Goal: Task Accomplishment & Management: Complete application form

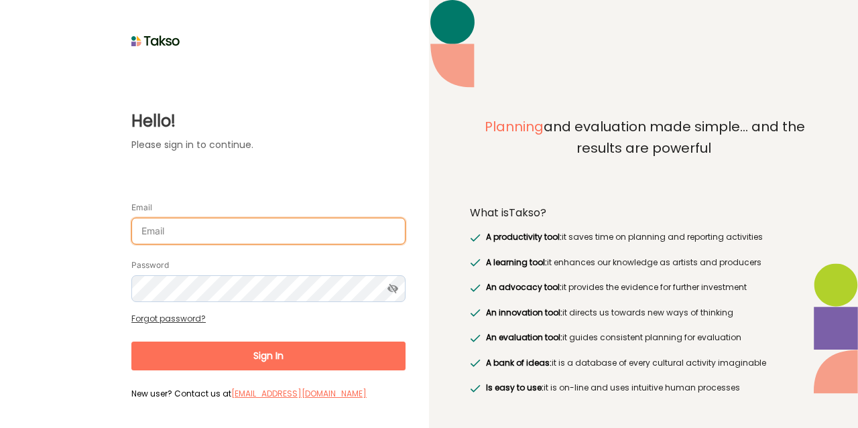
click at [196, 239] on input "Email" at bounding box center [268, 231] width 274 height 27
type input "[EMAIL_ADDRESS][DOMAIN_NAME]"
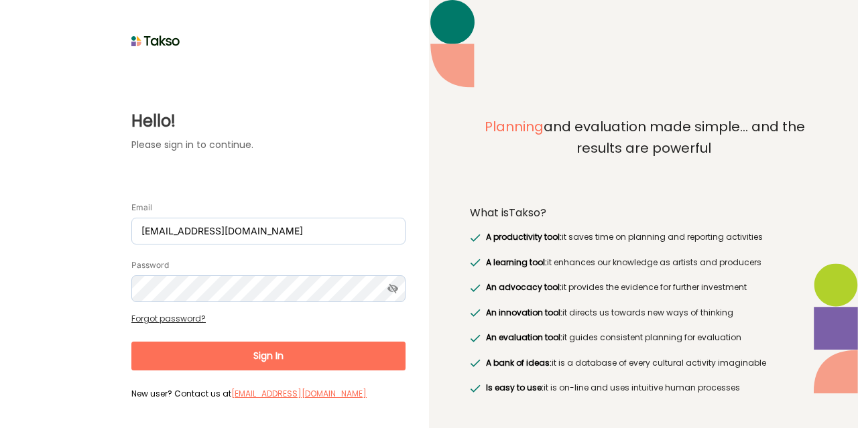
click at [338, 124] on label "Hello!" at bounding box center [268, 121] width 274 height 24
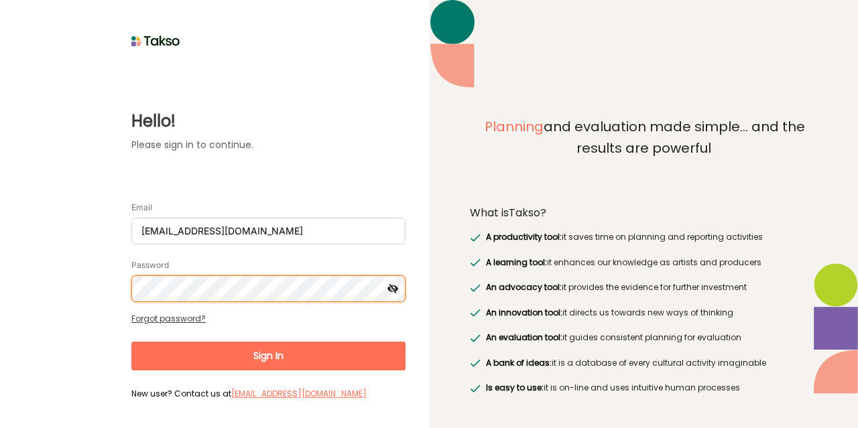
click at [131, 342] on button "Sign In" at bounding box center [268, 356] width 274 height 29
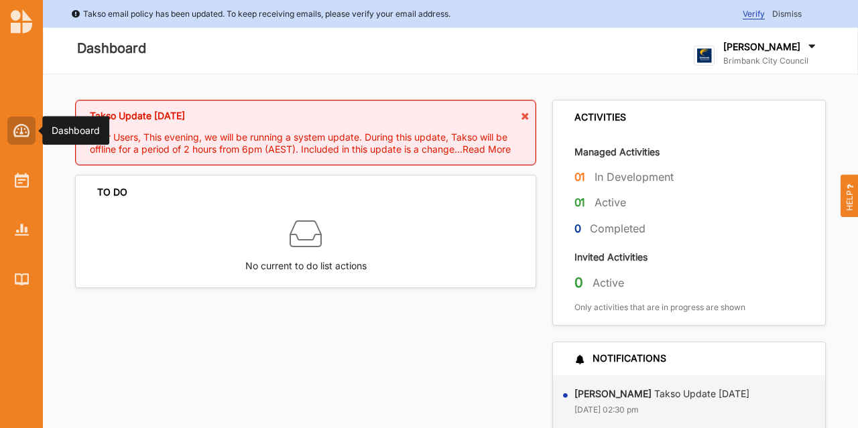
click at [19, 125] on img at bounding box center [21, 130] width 17 height 13
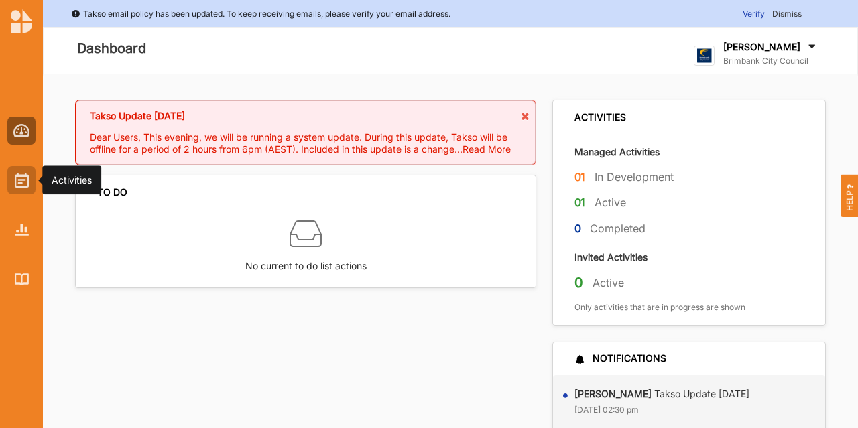
click at [20, 188] on div at bounding box center [21, 180] width 28 height 28
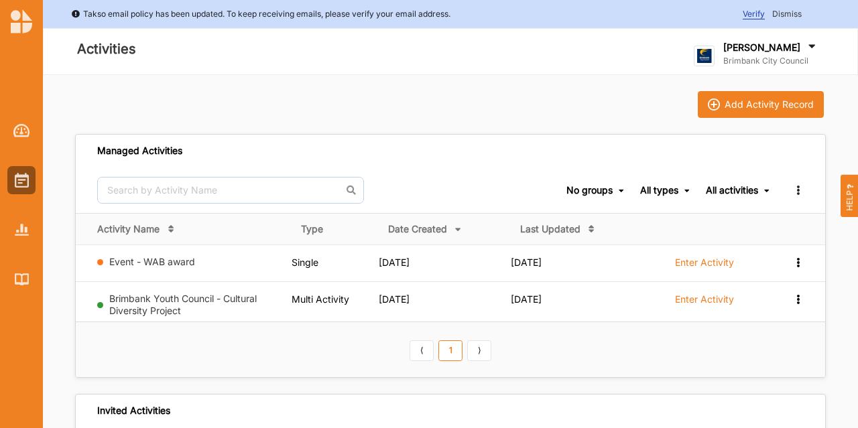
scroll to position [67, 0]
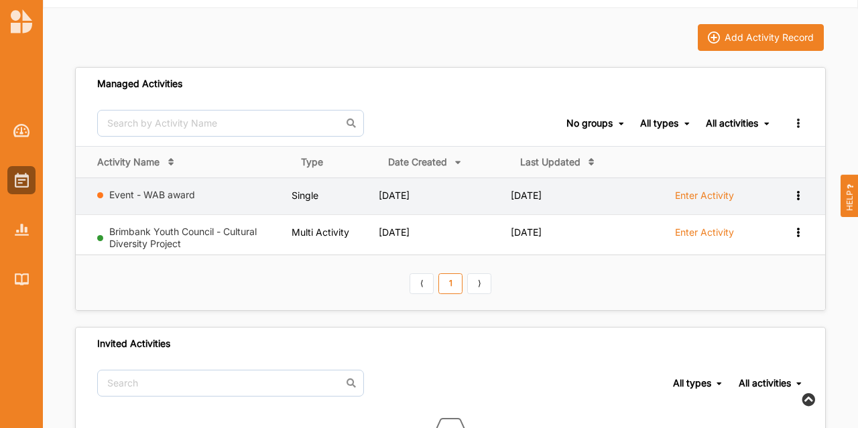
click at [798, 190] on icon at bounding box center [797, 194] width 11 height 9
click at [772, 286] on div "Remove" at bounding box center [763, 290] width 59 height 9
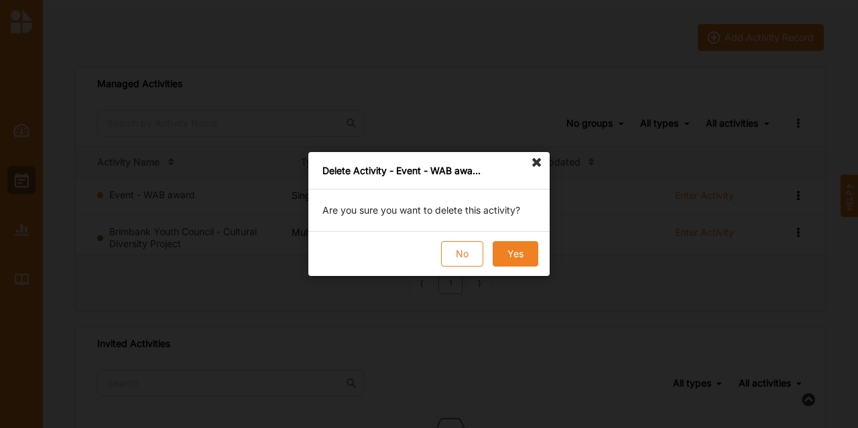
click at [507, 250] on button "Yes" at bounding box center [516, 253] width 46 height 25
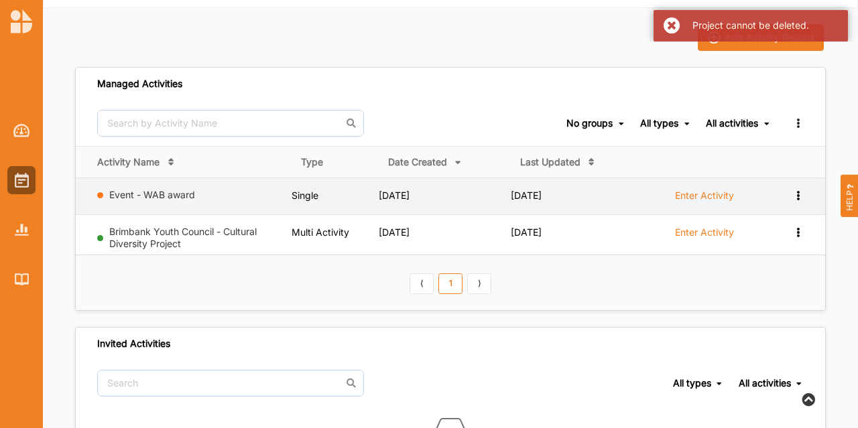
click at [798, 196] on icon at bounding box center [797, 194] width 11 height 9
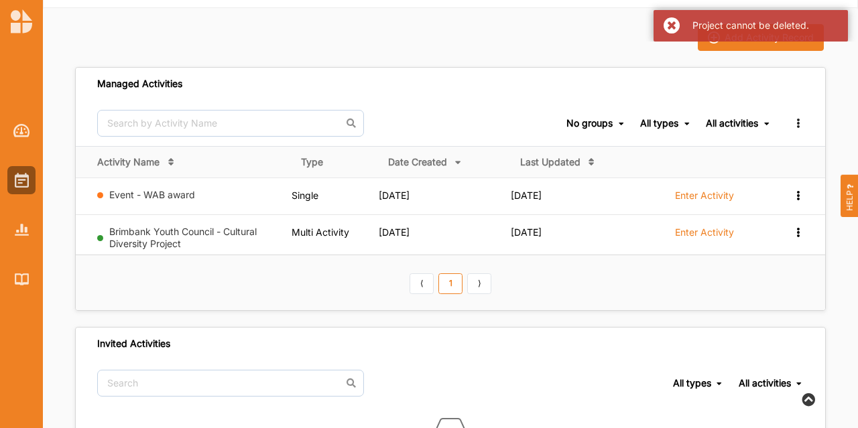
click at [658, 288] on th "⟨ 1 ⟩" at bounding box center [450, 283] width 749 height 56
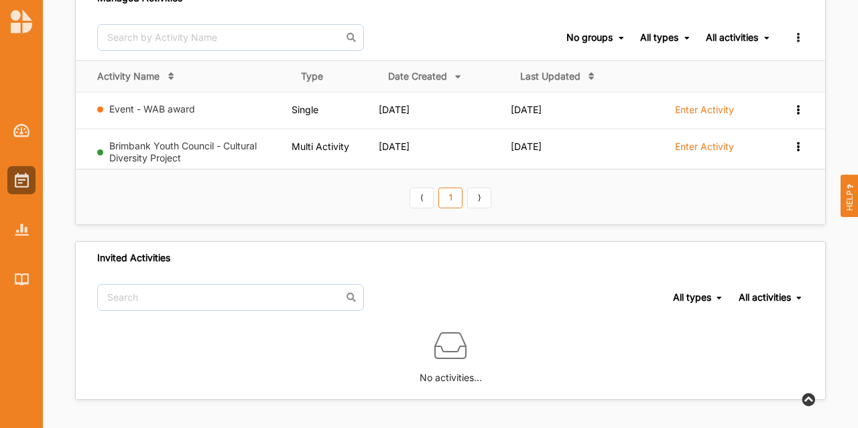
scroll to position [0, 0]
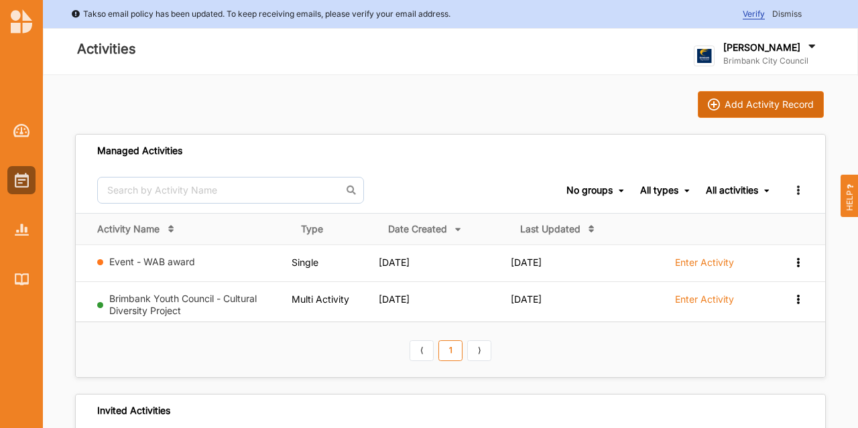
click at [747, 100] on div "Add Activity Record" at bounding box center [769, 105] width 89 height 12
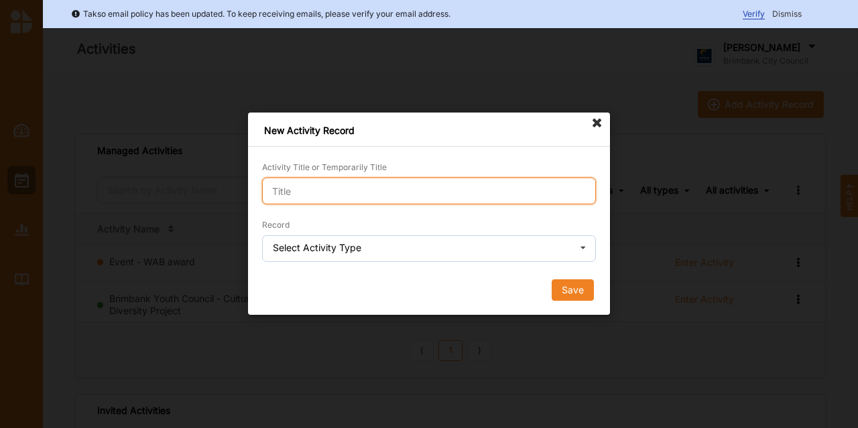
click at [424, 192] on input "Activity Title or Temporarily Title" at bounding box center [429, 191] width 334 height 27
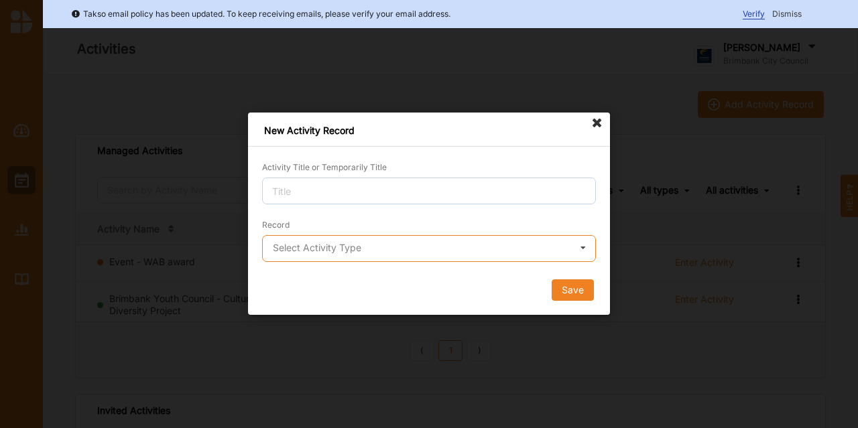
click at [406, 251] on input "text" at bounding box center [429, 249] width 332 height 27
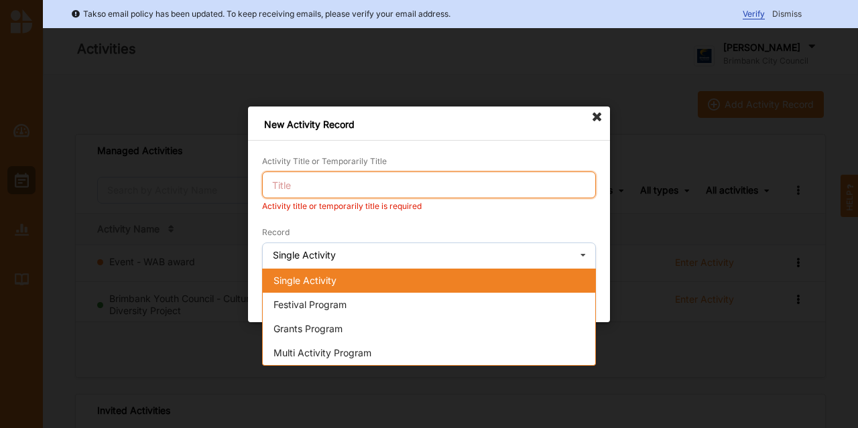
click at [342, 186] on div "Activity Title or Temporarily Title Activity title or temporarily title is requ…" at bounding box center [429, 182] width 334 height 57
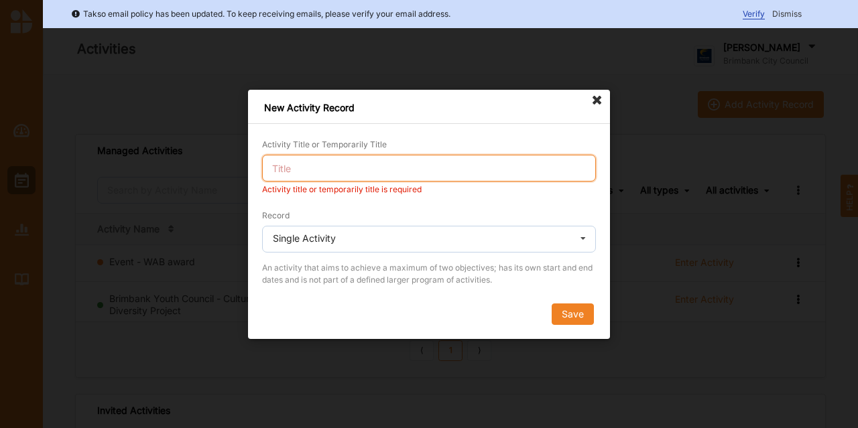
click at [322, 166] on input "Activity Title or Temporarily Title" at bounding box center [429, 168] width 334 height 27
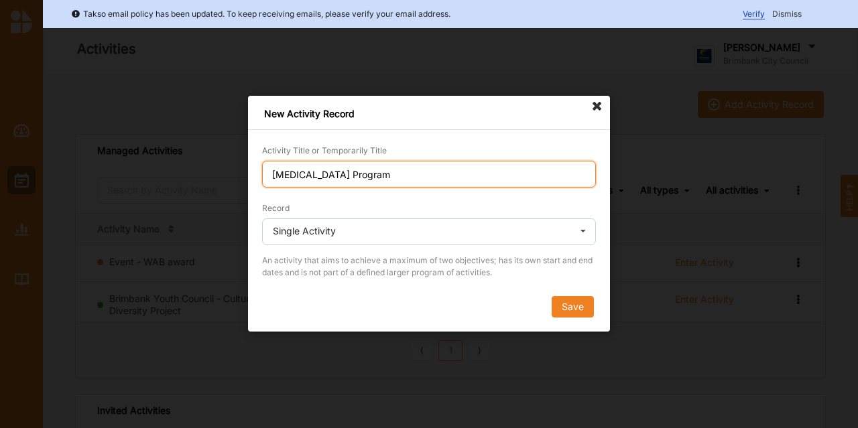
type input "[MEDICAL_DATA] Program"
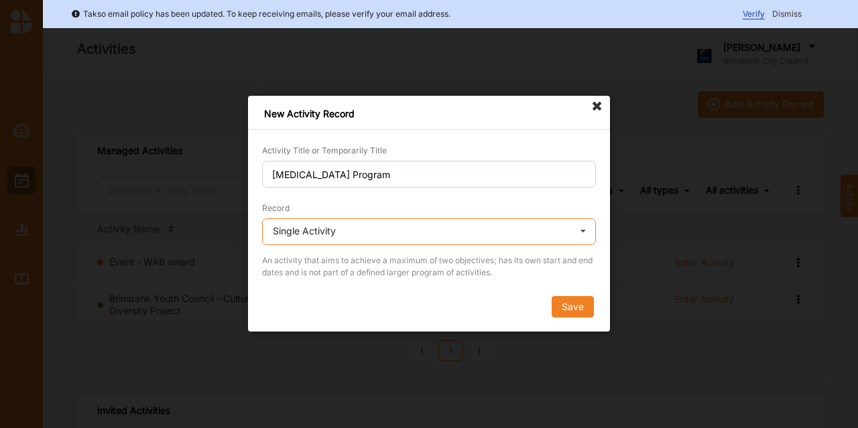
click at [467, 227] on input "text" at bounding box center [429, 232] width 332 height 27
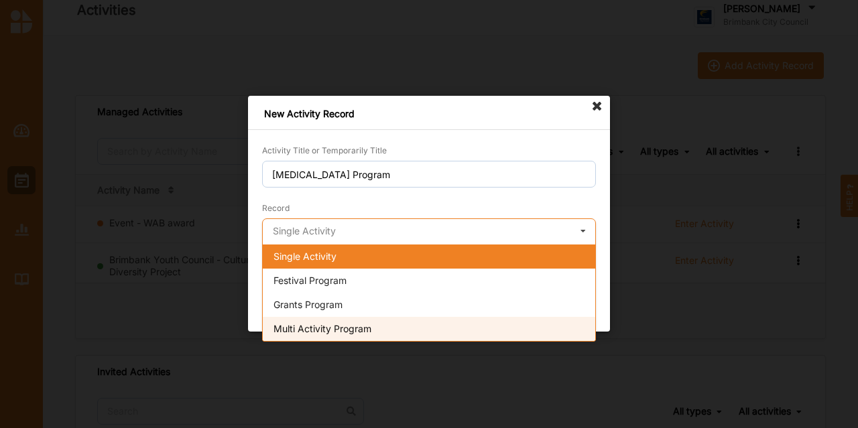
scroll to position [67, 0]
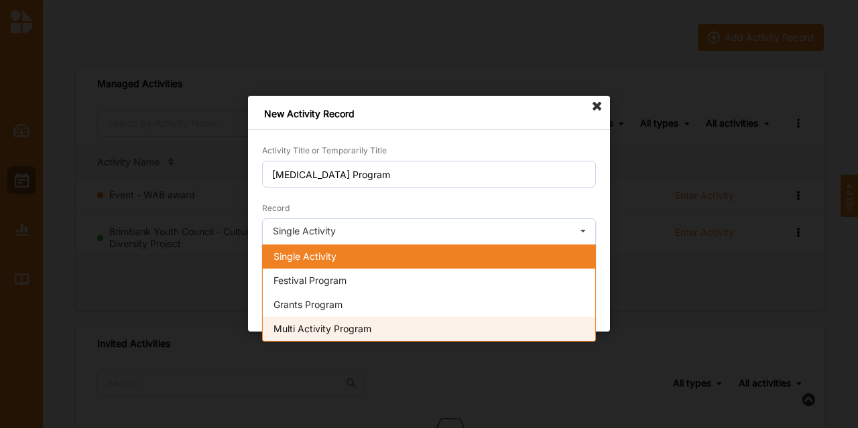
click at [332, 326] on span "Multi Activity Program" at bounding box center [322, 328] width 98 height 11
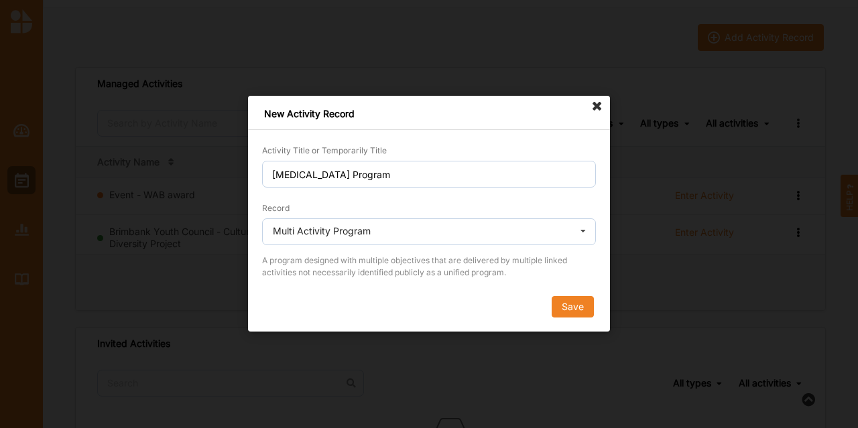
click at [290, 294] on form "Activity Title or Temporarily Title [MEDICAL_DATA] Program Record Multi Activit…" at bounding box center [429, 230] width 334 height 174
click at [369, 236] on div "Multi Activity Program" at bounding box center [322, 231] width 98 height 9
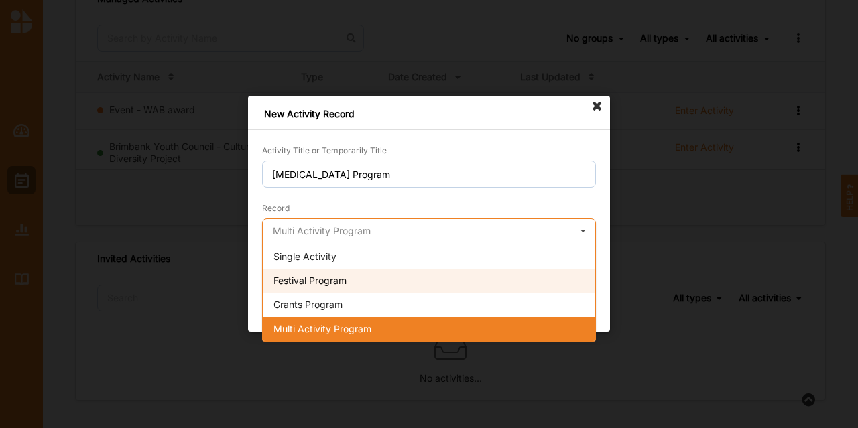
scroll to position [153, 0]
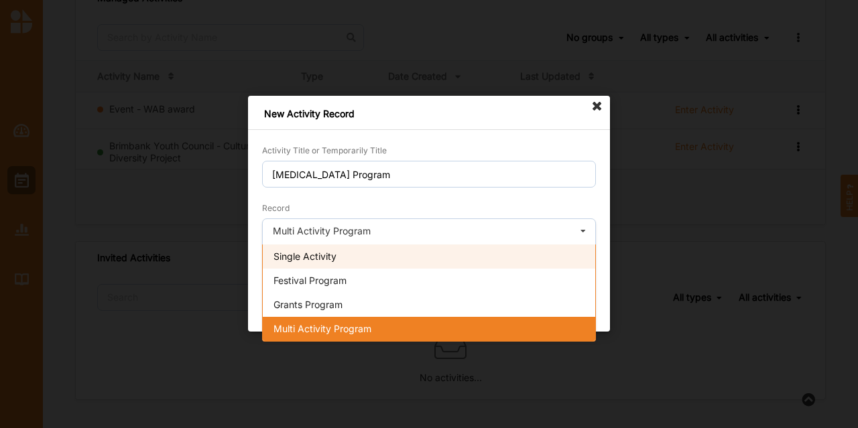
click at [334, 251] on span "Single Activity" at bounding box center [304, 256] width 63 height 11
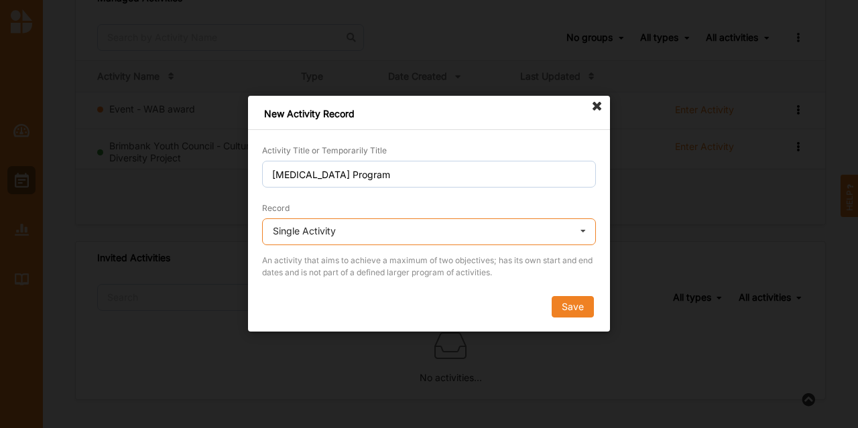
click at [343, 240] on input "text" at bounding box center [429, 232] width 332 height 27
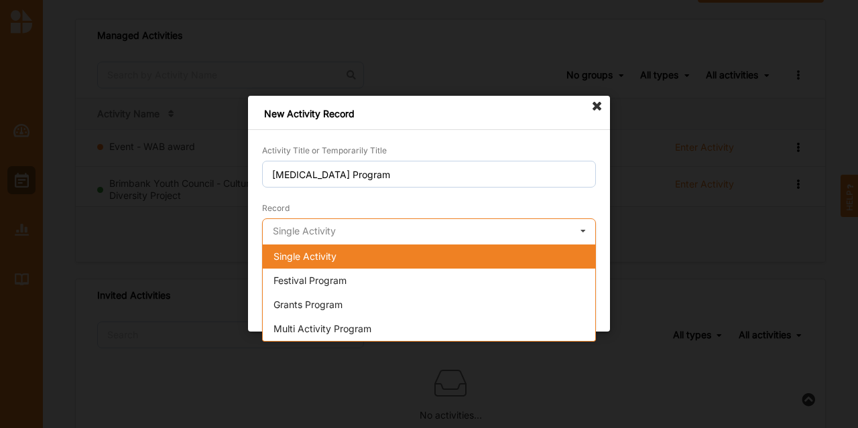
scroll to position [86, 0]
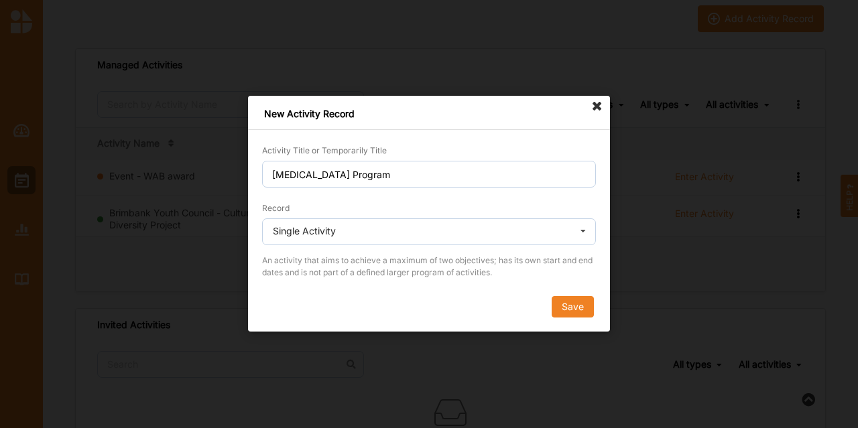
click at [370, 206] on div "Record Single Activity Single Activity Festival Program Grants Program Multi Ac…" at bounding box center [429, 223] width 334 height 44
click at [562, 310] on button "Save" at bounding box center [573, 307] width 42 height 21
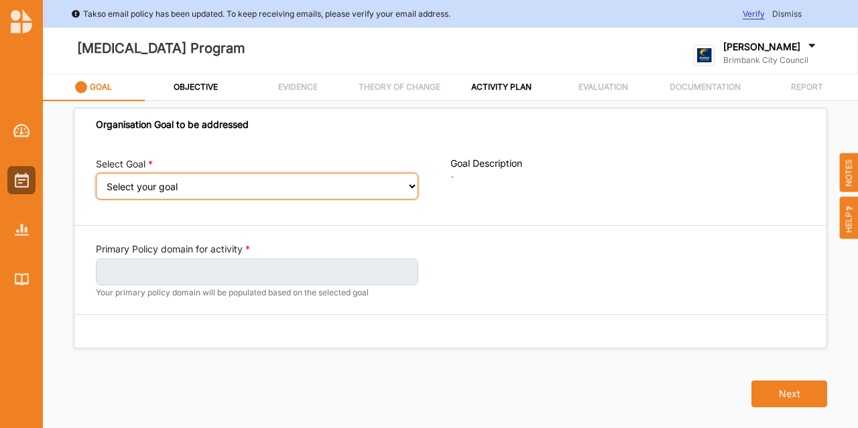
click at [200, 177] on select "Select your goal People: Social connection and wellbeing People: Healthy active…" at bounding box center [257, 186] width 322 height 27
select select "383"
click at [96, 182] on select "Select your goal People: Social connection and wellbeing People: Healthy active…" at bounding box center [257, 186] width 322 height 27
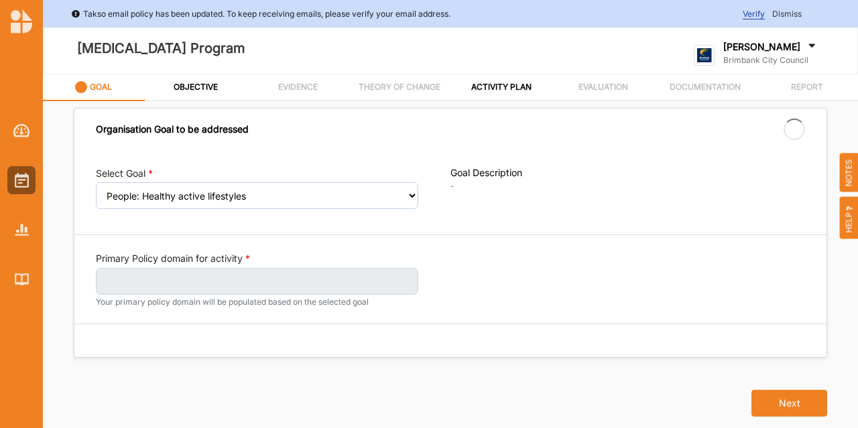
select select "383"
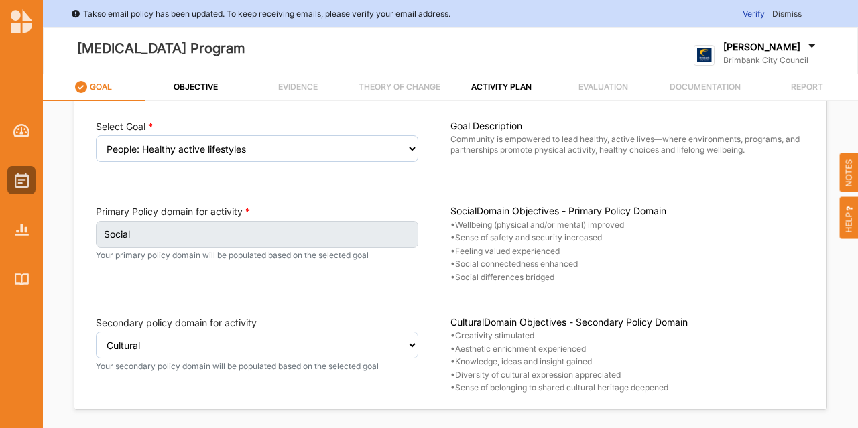
scroll to position [67, 0]
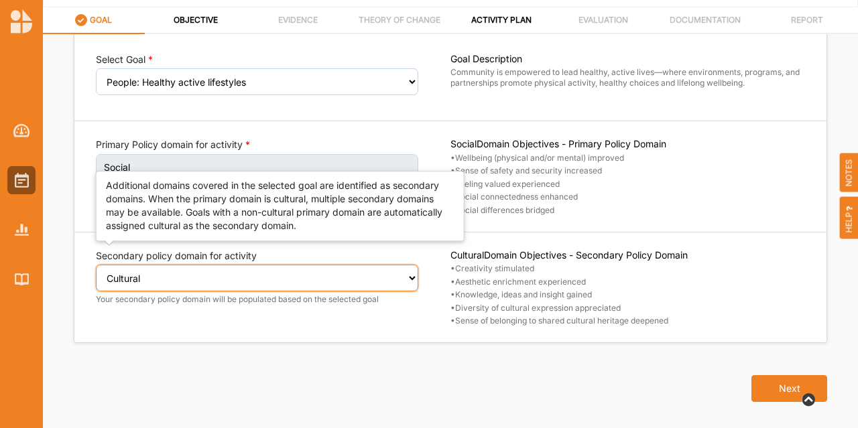
click at [197, 276] on select "Select secondary policy domain No second domain for this activity Cultural Soci…" at bounding box center [257, 278] width 322 height 27
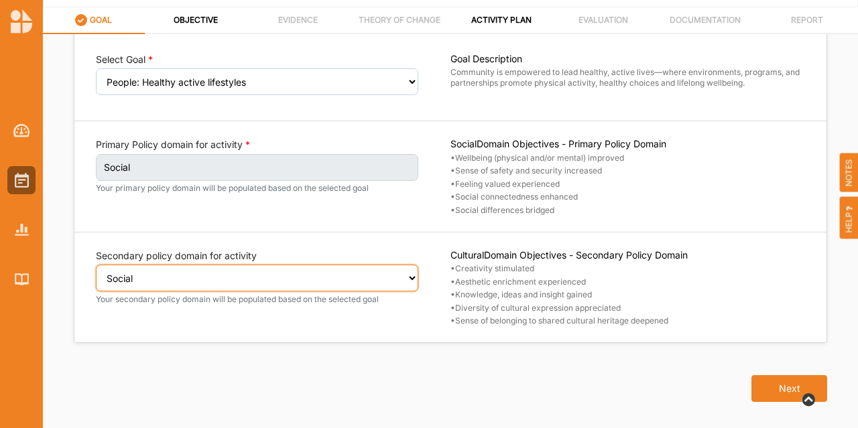
click at [96, 273] on select "Select secondary policy domain No second domain for this activity Cultural Soci…" at bounding box center [257, 278] width 322 height 27
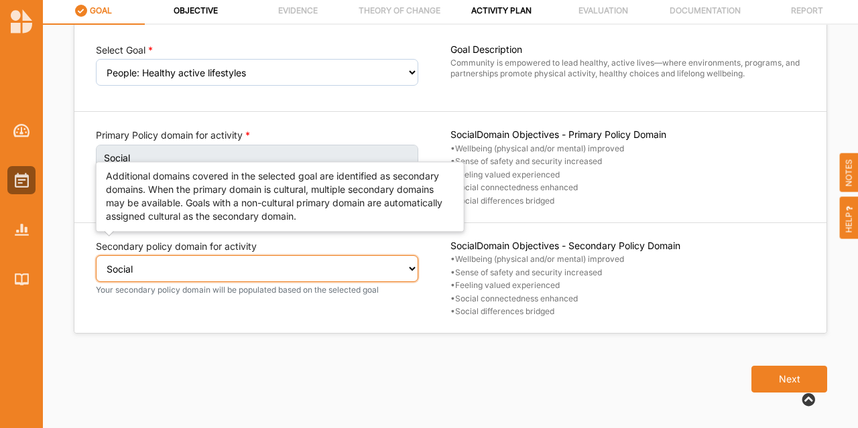
scroll to position [85, 0]
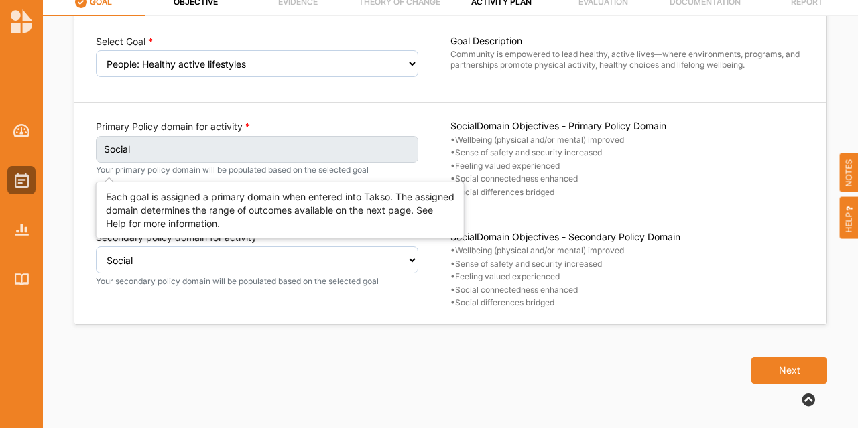
click at [183, 157] on label "Social" at bounding box center [257, 149] width 322 height 27
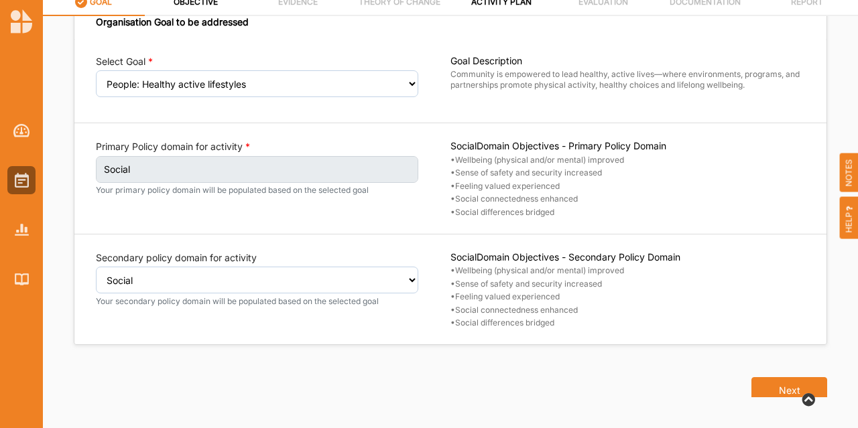
scroll to position [0, 0]
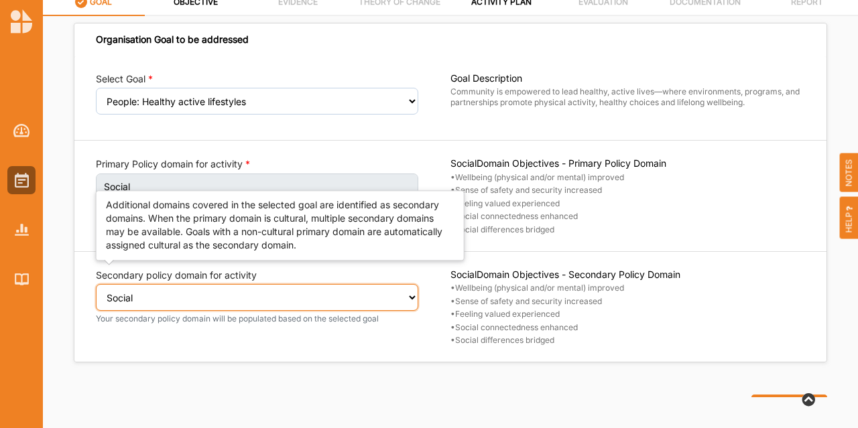
click at [314, 306] on select "Select secondary policy domain No second domain for this activity Cultural Soci…" at bounding box center [257, 297] width 322 height 27
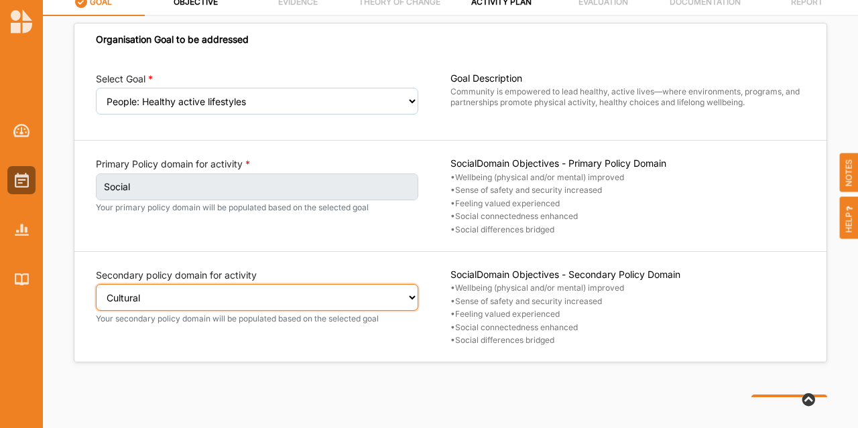
click at [96, 292] on select "Select secondary policy domain No second domain for this activity Cultural Soci…" at bounding box center [257, 297] width 322 height 27
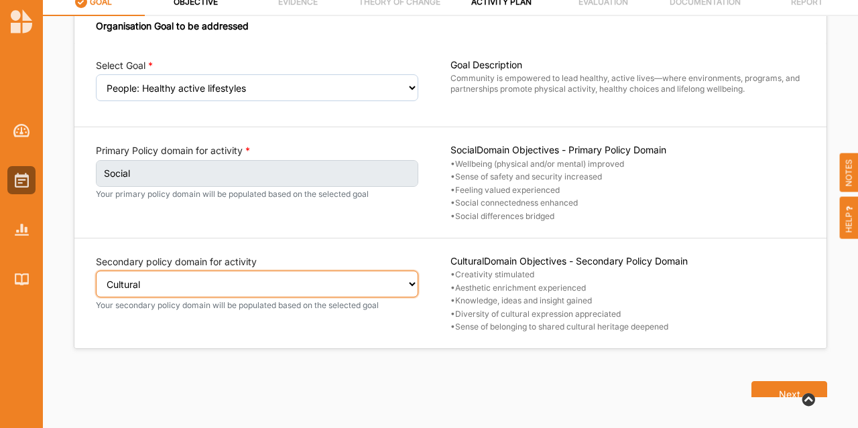
scroll to position [38, 0]
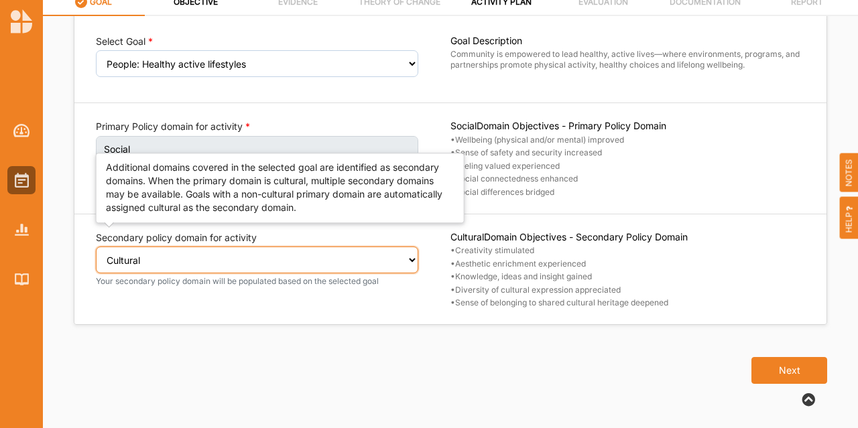
click at [277, 261] on select "Select secondary policy domain No second domain for this activity Cultural Soci…" at bounding box center [257, 260] width 322 height 27
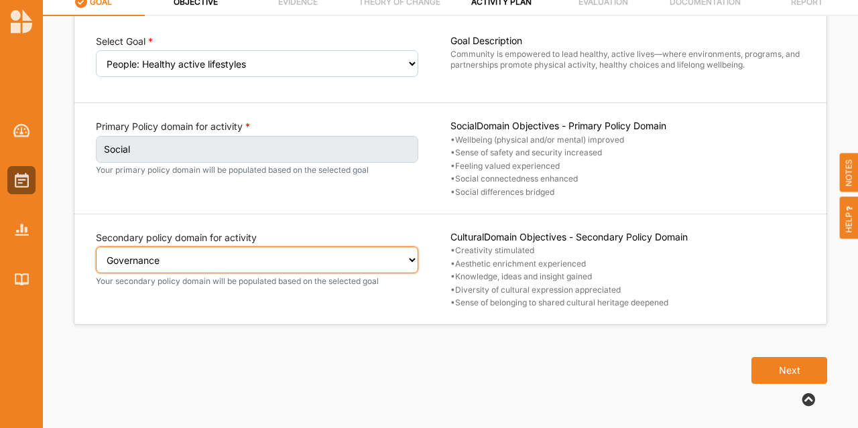
click at [96, 255] on select "Select secondary policy domain No second domain for this activity Cultural Soci…" at bounding box center [257, 260] width 322 height 27
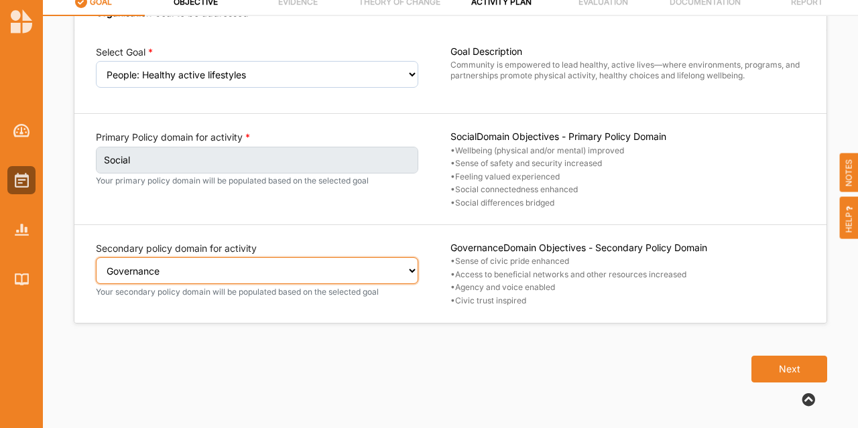
scroll to position [25, 0]
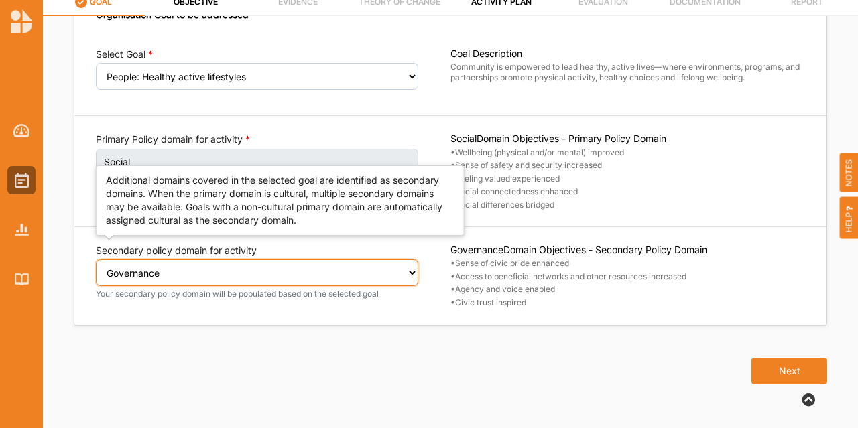
click at [210, 277] on select "Select secondary policy domain No second domain for this activity Cultural Soci…" at bounding box center [257, 272] width 322 height 27
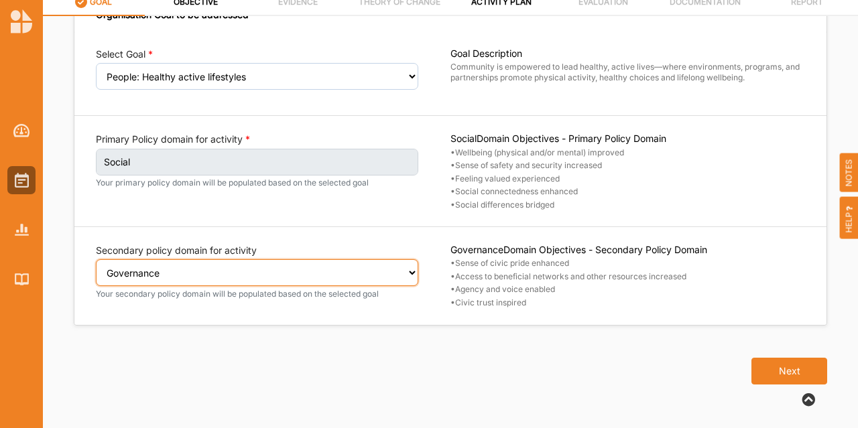
select select "1"
click at [96, 259] on select "Select secondary policy domain No second domain for this activity Cultural Soci…" at bounding box center [257, 272] width 322 height 27
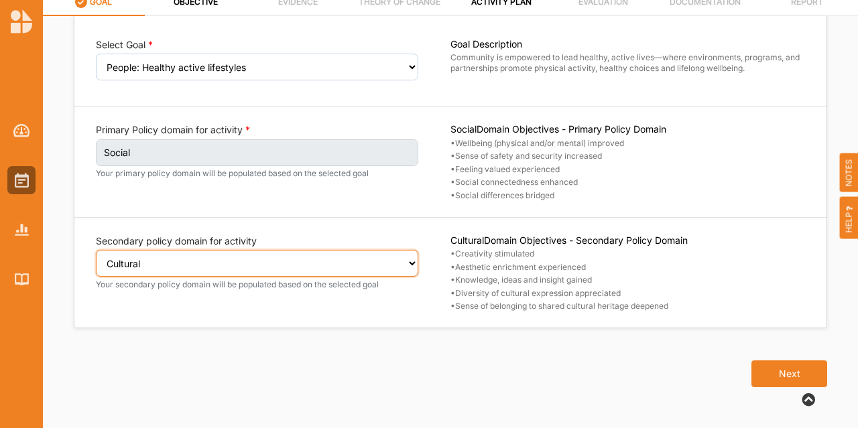
scroll to position [38, 0]
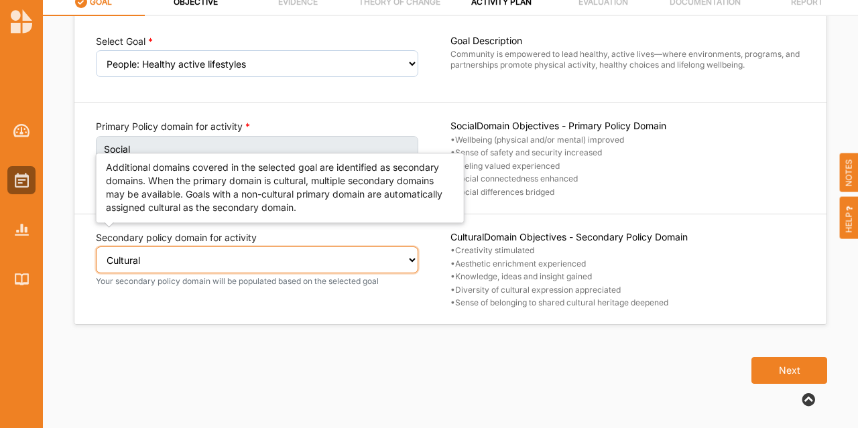
click at [227, 269] on select "Select secondary policy domain No second domain for this activity Cultural Soci…" at bounding box center [257, 260] width 322 height 27
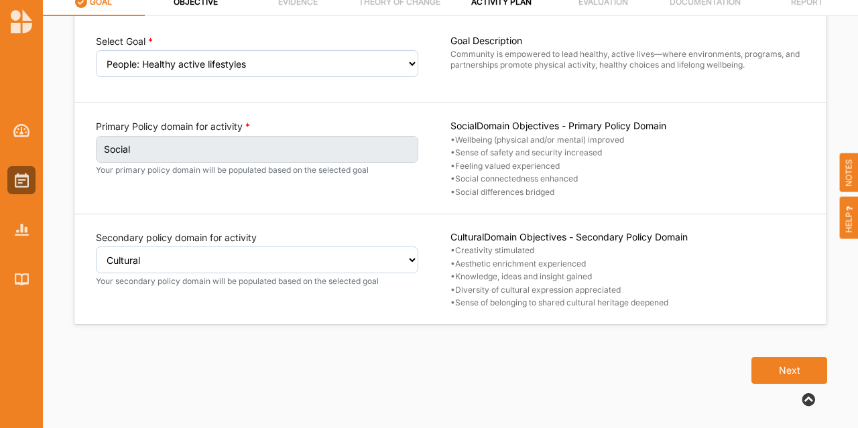
click at [176, 191] on div "Primary Policy domain for activity Social Your primary policy domain will be po…" at bounding box center [273, 159] width 355 height 78
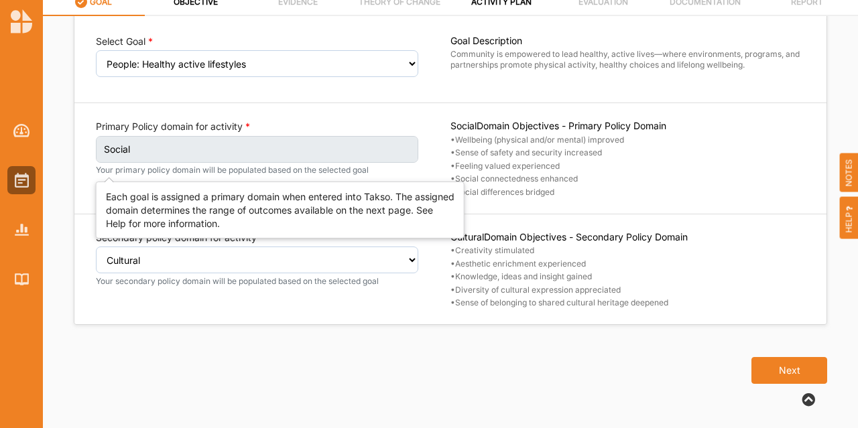
click at [213, 157] on label "Social" at bounding box center [257, 149] width 322 height 27
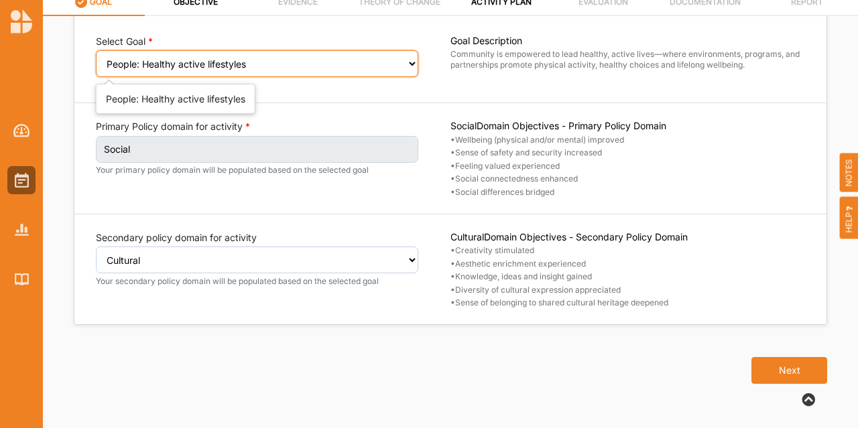
click at [359, 71] on select "Select your goal People: Social connection and wellbeing People: Healthy active…" at bounding box center [257, 63] width 322 height 27
click at [96, 50] on select "Select your goal People: Social connection and wellbeing People: Healthy active…" at bounding box center [257, 63] width 322 height 27
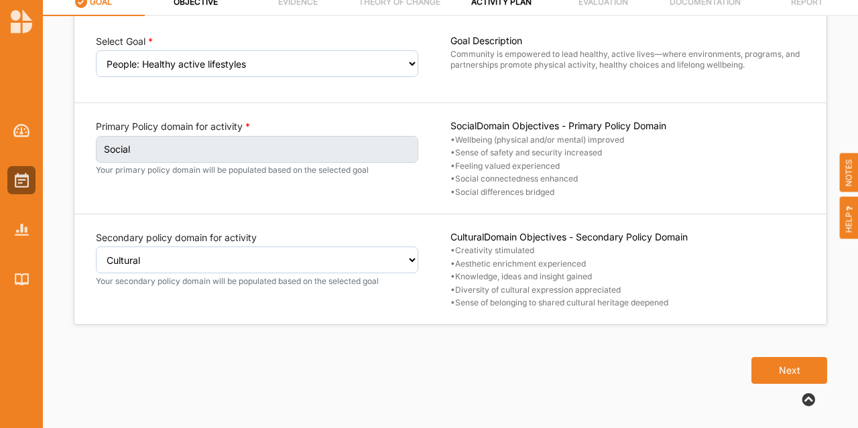
click at [394, 104] on div "Select Goal Select your goal People: Social connection and wellbeing People: He…" at bounding box center [450, 172] width 752 height 306
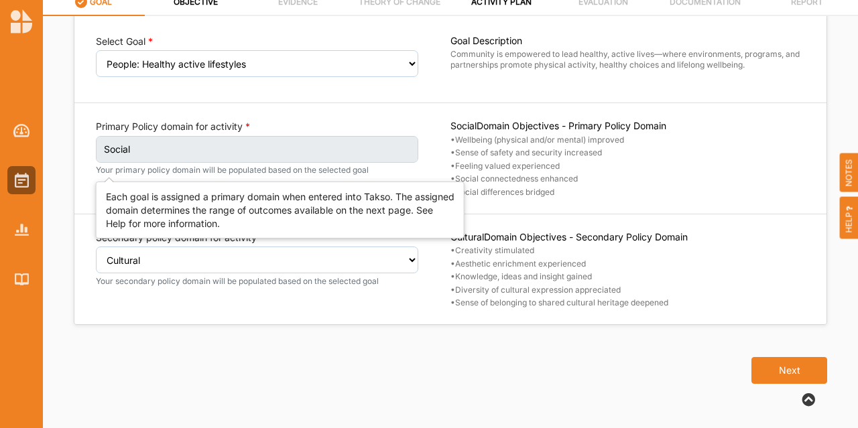
click at [231, 149] on label "Social" at bounding box center [257, 149] width 322 height 27
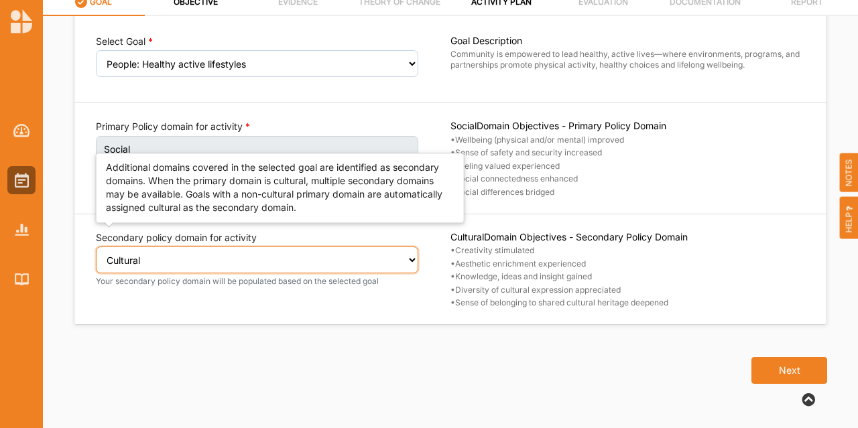
click at [342, 266] on select "Select secondary policy domain No second domain for this activity Cultural Soci…" at bounding box center [257, 260] width 322 height 27
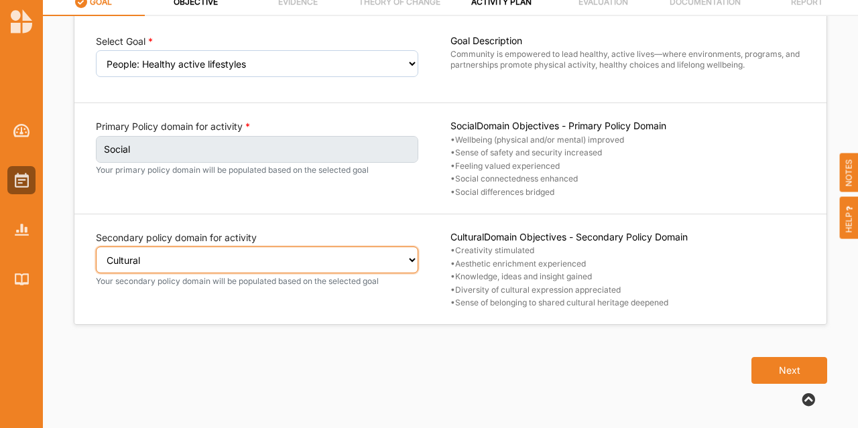
click at [96, 247] on select "Select secondary policy domain No second domain for this activity Cultural Soci…" at bounding box center [257, 260] width 322 height 27
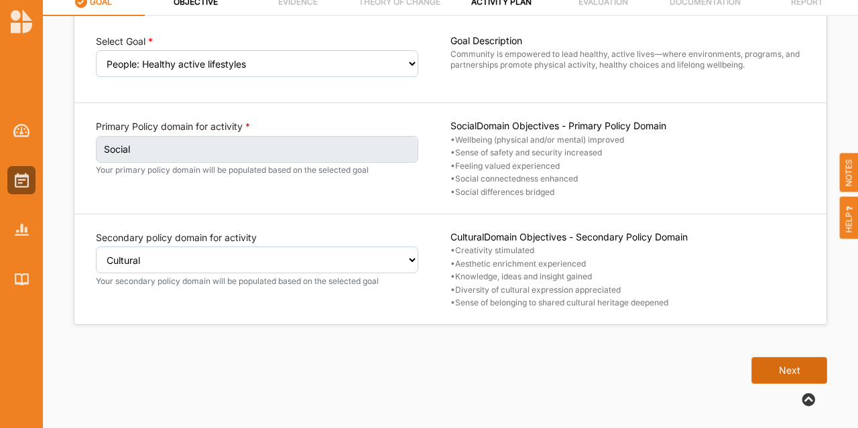
click at [803, 375] on button "Next" at bounding box center [789, 370] width 76 height 27
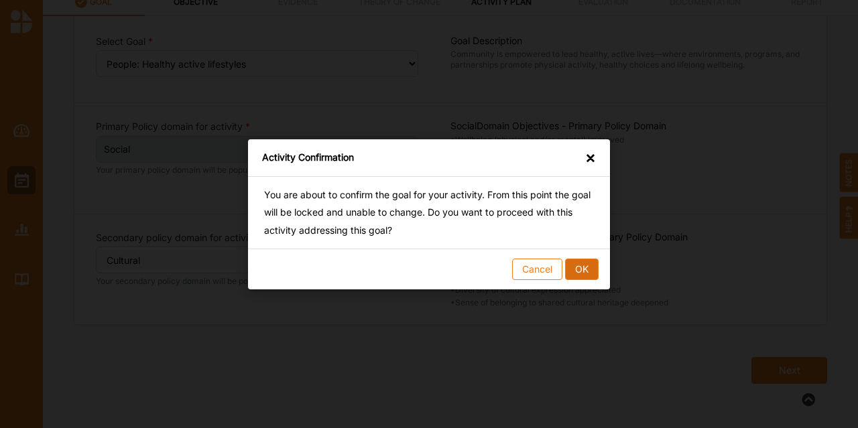
click at [582, 269] on button "OK" at bounding box center [582, 268] width 34 height 21
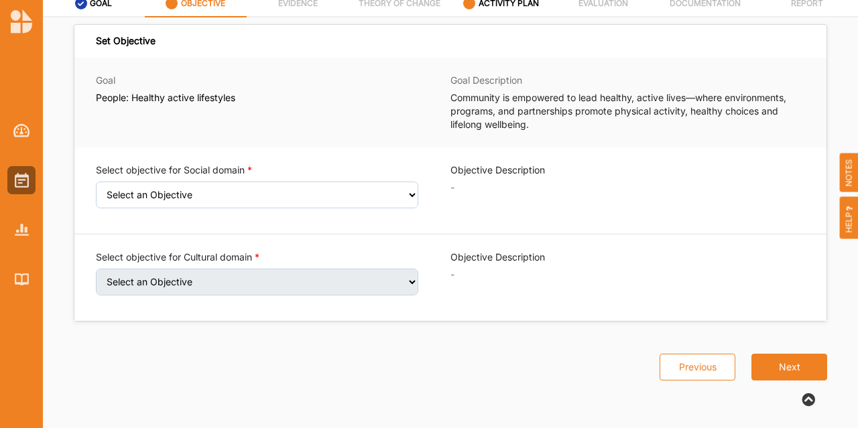
scroll to position [85, 0]
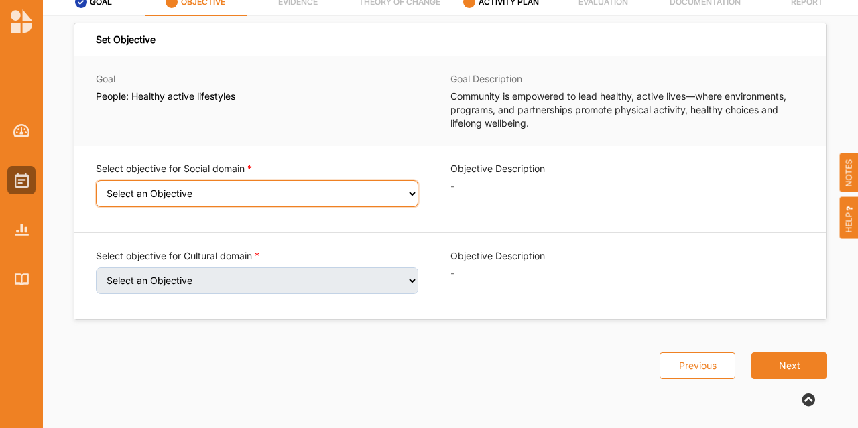
click at [284, 195] on select "Select an Objective Wellbeing (physical and/or mental) improved Sense of safety…" at bounding box center [257, 193] width 322 height 27
select select "6"
click at [96, 188] on select "Select an Objective Wellbeing (physical and/or mental) improved Sense of safety…" at bounding box center [257, 193] width 322 height 27
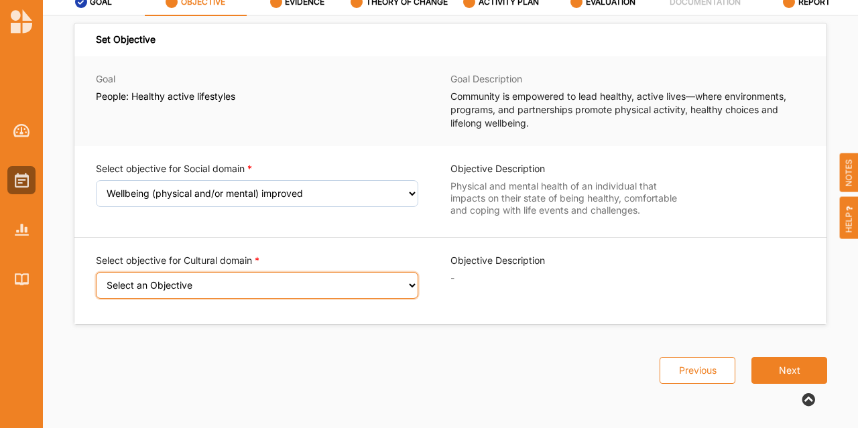
click at [292, 283] on select "Select an Objective Creativity stimulated Aesthetic enrichment experienced Know…" at bounding box center [257, 285] width 322 height 27
click at [96, 280] on select "Select an Objective Creativity stimulated Aesthetic enrichment experienced Know…" at bounding box center [257, 285] width 322 height 27
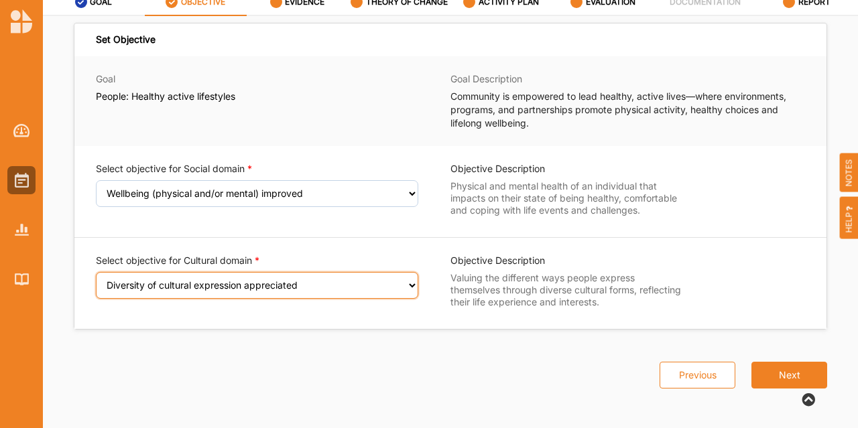
click at [319, 282] on select "Select an Objective Creativity stimulated Aesthetic enrichment experienced Know…" at bounding box center [257, 285] width 322 height 27
click at [96, 280] on select "Select an Objective Creativity stimulated Aesthetic enrichment experienced Know…" at bounding box center [257, 285] width 322 height 27
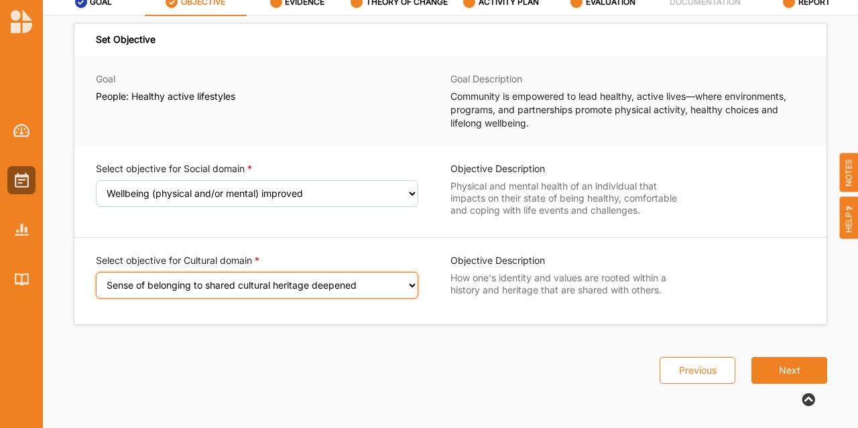
click at [342, 292] on select "Select an Objective Creativity stimulated Aesthetic enrichment experienced Know…" at bounding box center [257, 285] width 322 height 27
click at [96, 280] on select "Select an Objective Creativity stimulated Aesthetic enrichment experienced Know…" at bounding box center [257, 285] width 322 height 27
click at [253, 290] on select "Select an Objective Creativity stimulated Aesthetic enrichment experienced Know…" at bounding box center [257, 285] width 322 height 27
click at [96, 280] on select "Select an Objective Creativity stimulated Aesthetic enrichment experienced Know…" at bounding box center [257, 285] width 322 height 27
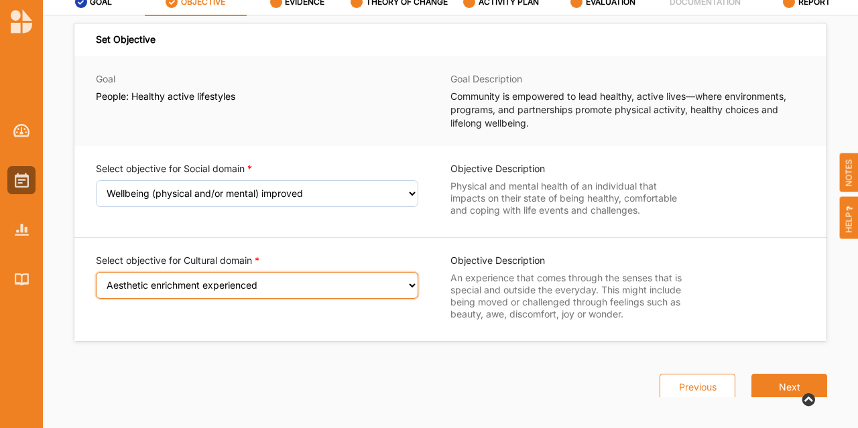
click at [332, 290] on select "Select an Objective Creativity stimulated Aesthetic enrichment experienced Know…" at bounding box center [257, 285] width 322 height 27
click at [96, 280] on select "Select an Objective Creativity stimulated Aesthetic enrichment experienced Know…" at bounding box center [257, 285] width 322 height 27
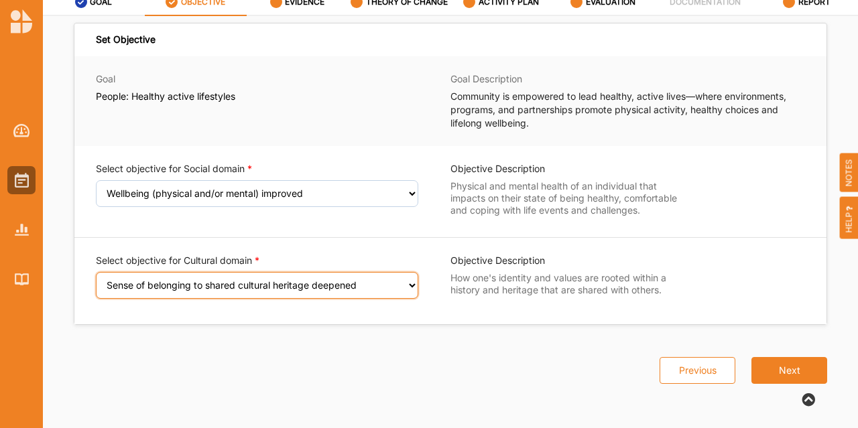
drag, startPoint x: 298, startPoint y: 278, endPoint x: 295, endPoint y: 286, distance: 8.5
click at [298, 278] on select "Select an Objective Creativity stimulated Aesthetic enrichment experienced Know…" at bounding box center [257, 285] width 322 height 27
select select "4"
click at [96, 280] on select "Select an Objective Creativity stimulated Aesthetic enrichment experienced Know…" at bounding box center [257, 285] width 322 height 27
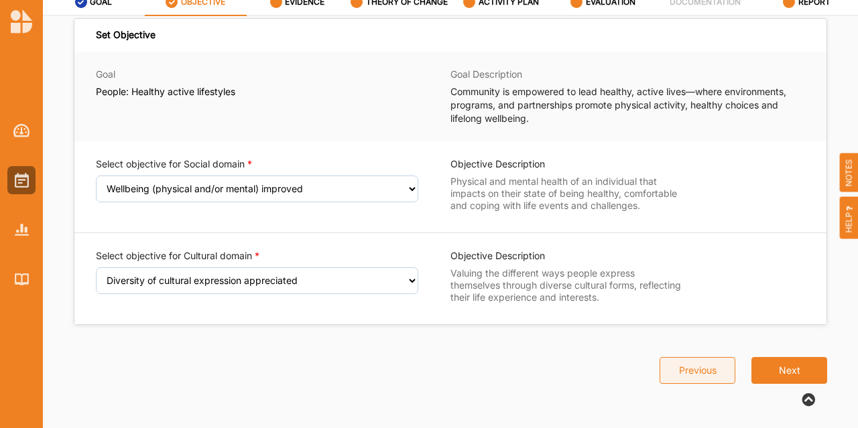
click at [677, 371] on button "Previous" at bounding box center [698, 370] width 76 height 27
select select "1"
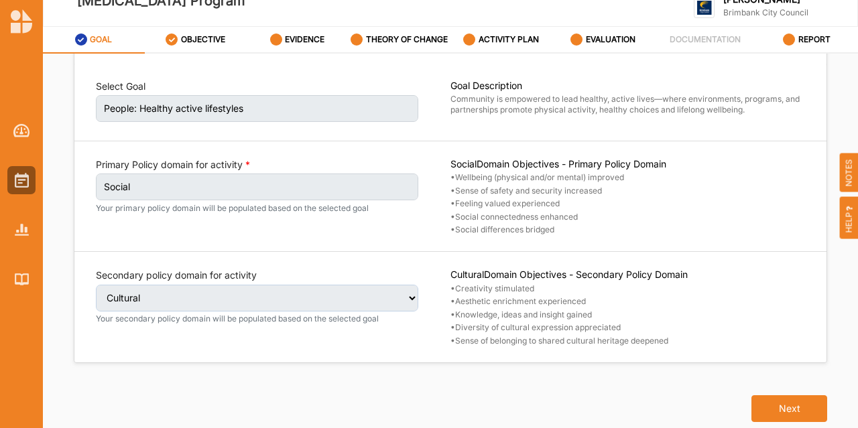
scroll to position [85, 0]
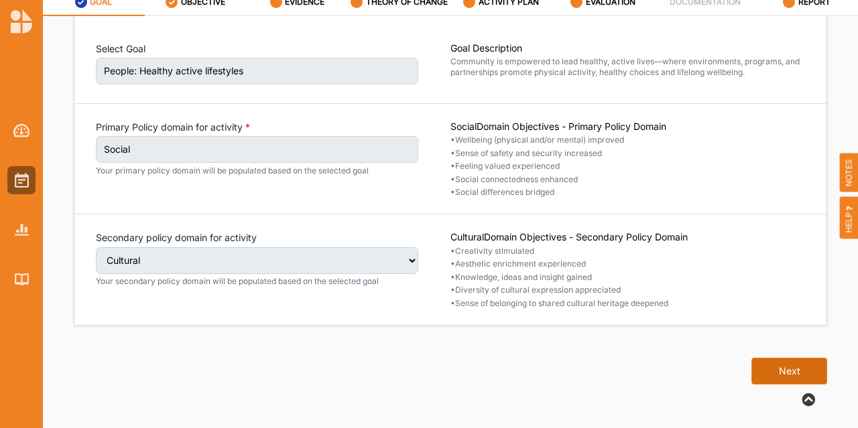
click at [774, 368] on button "Next" at bounding box center [789, 371] width 76 height 27
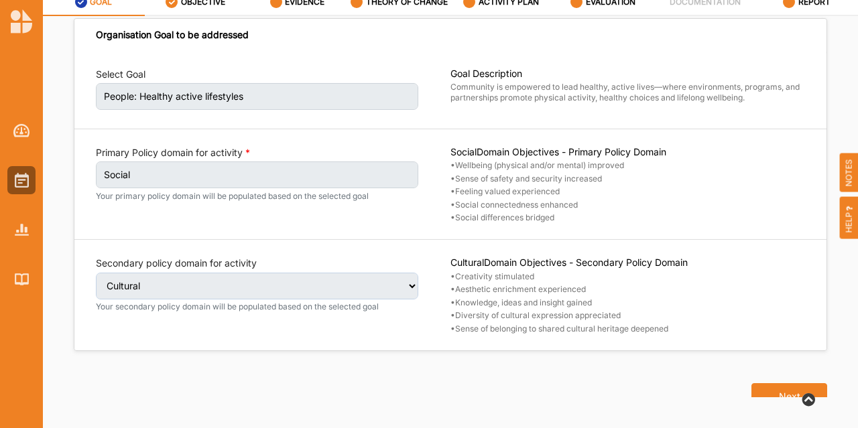
select select "6"
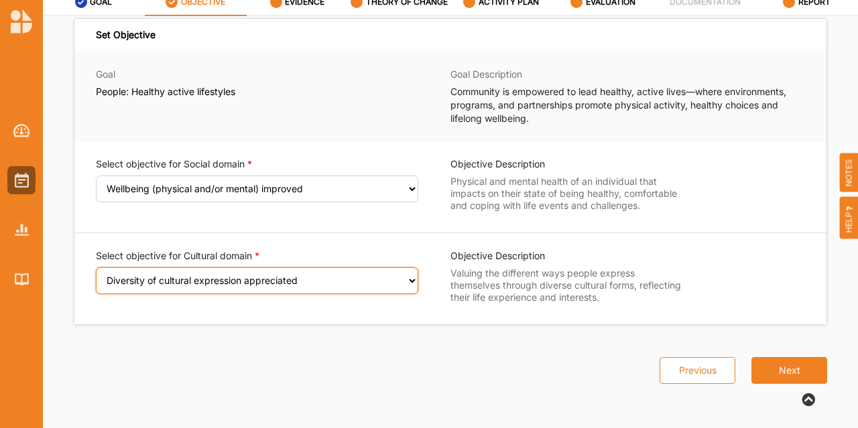
click at [271, 285] on select "Select an Objective Creativity stimulated Aesthetic enrichment experienced Know…" at bounding box center [257, 280] width 322 height 27
click at [96, 280] on select "Select an Objective Creativity stimulated Aesthetic enrichment experienced Know…" at bounding box center [257, 280] width 322 height 27
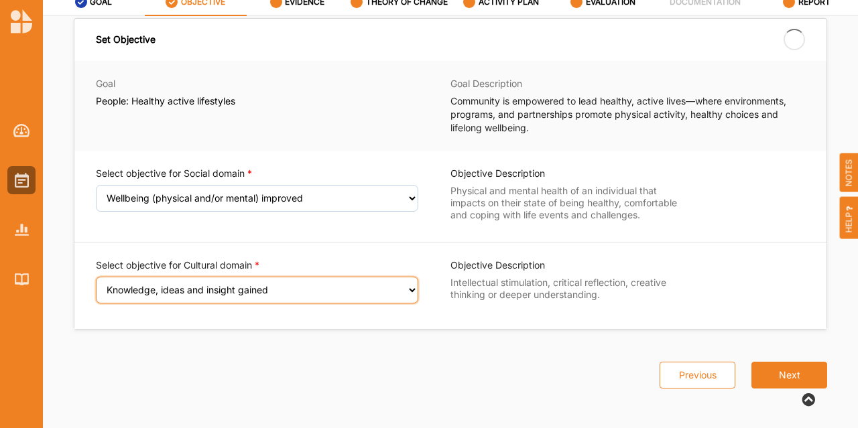
scroll to position [0, 0]
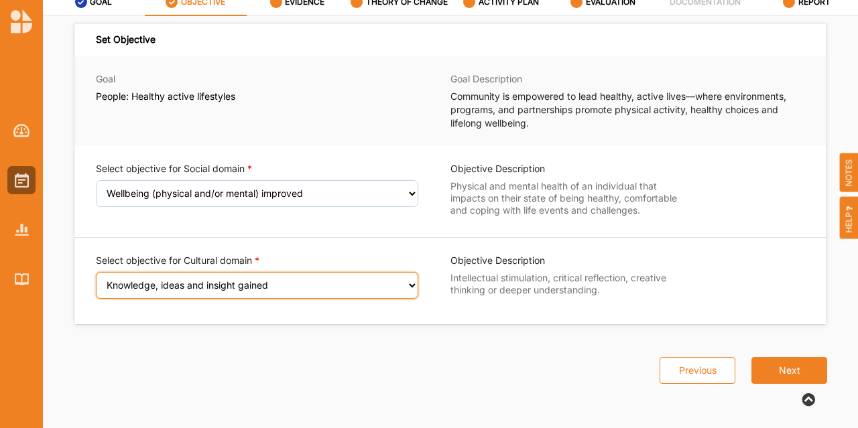
click at [357, 282] on select "Select an Objective Creativity stimulated Aesthetic enrichment experienced Know…" at bounding box center [257, 285] width 322 height 27
click at [96, 280] on select "Select an Objective Creativity stimulated Aesthetic enrichment experienced Know…" at bounding box center [257, 285] width 322 height 27
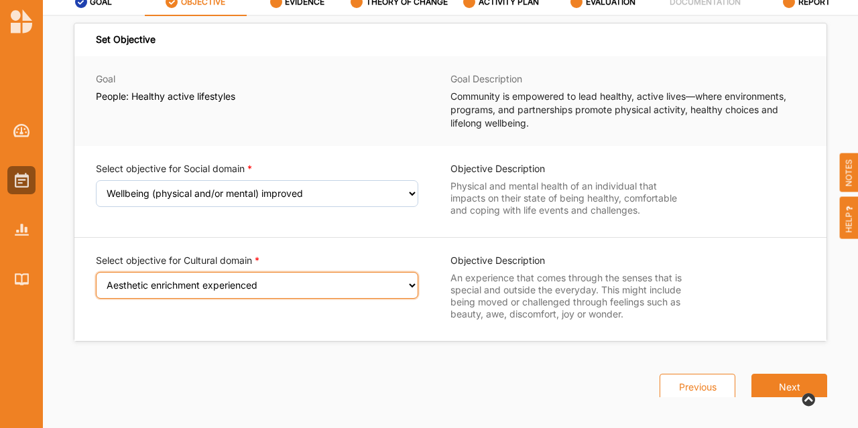
click at [271, 292] on select "Select an Objective Creativity stimulated Aesthetic enrichment experienced Know…" at bounding box center [257, 285] width 322 height 27
click at [96, 280] on select "Select an Objective Creativity stimulated Aesthetic enrichment experienced Know…" at bounding box center [257, 285] width 322 height 27
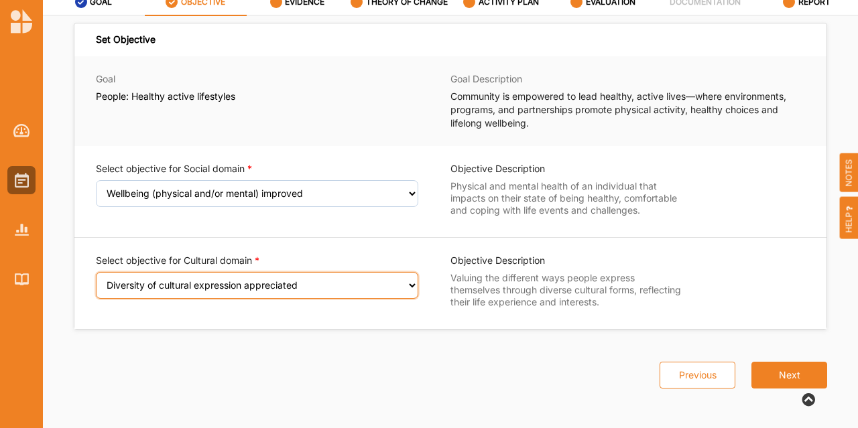
click at [355, 293] on select "Select an Objective Creativity stimulated Aesthetic enrichment experienced Know…" at bounding box center [257, 285] width 322 height 27
select select "5"
click at [96, 280] on select "Select an Objective Creativity stimulated Aesthetic enrichment experienced Know…" at bounding box center [257, 285] width 322 height 27
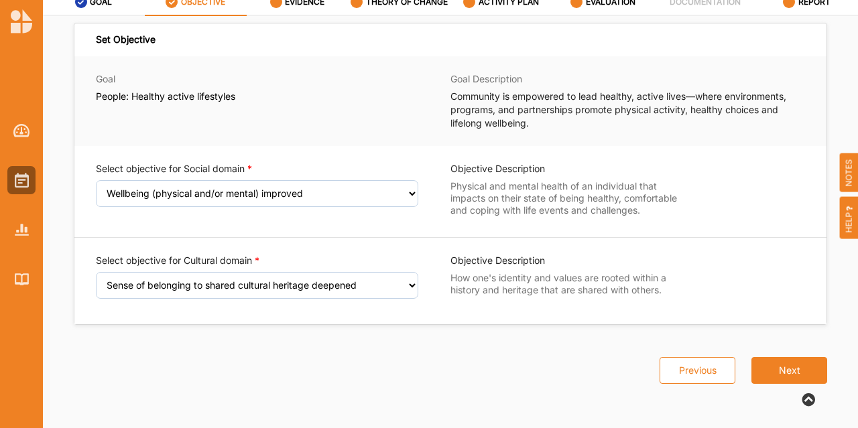
click at [575, 288] on label "How one's identity and values are rooted within a history and heritage that are…" at bounding box center [567, 284] width 234 height 24
click at [400, 342] on div "Previous Next" at bounding box center [451, 362] width 770 height 74
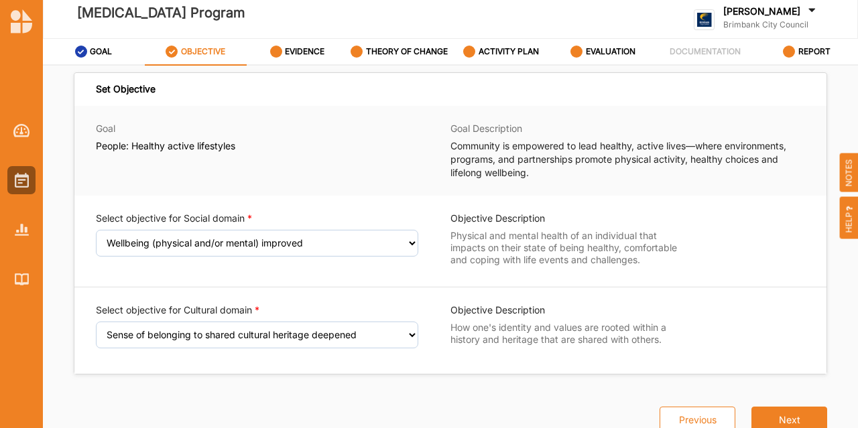
scroll to position [85, 0]
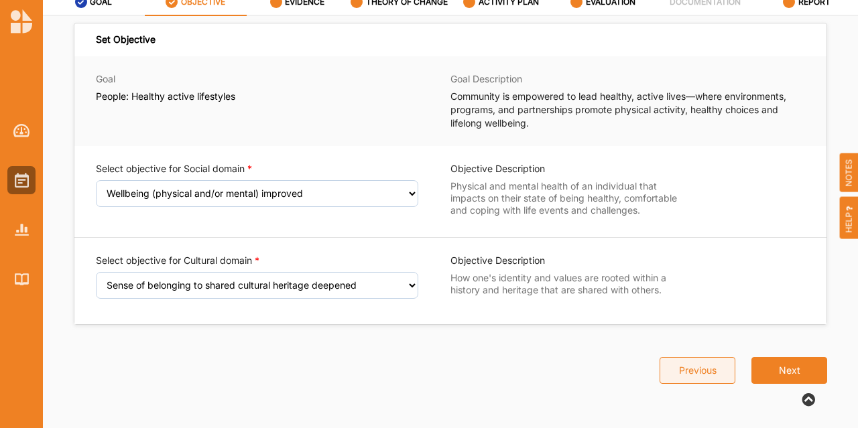
click at [702, 377] on button "Previous" at bounding box center [698, 370] width 76 height 27
select select "1"
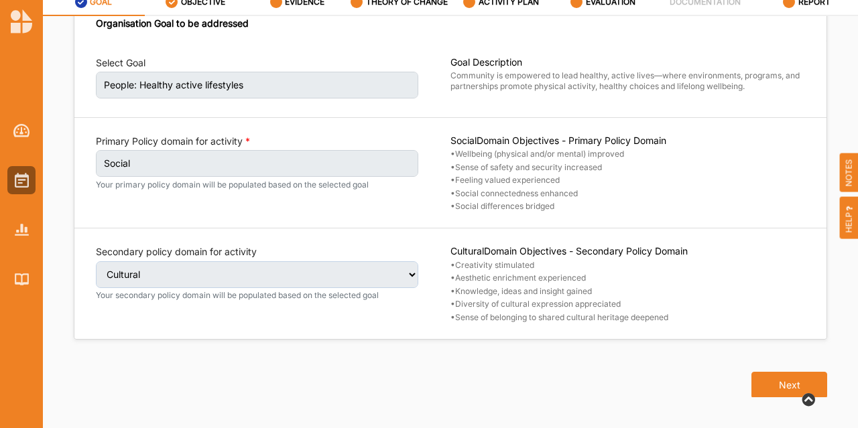
scroll to position [30, 0]
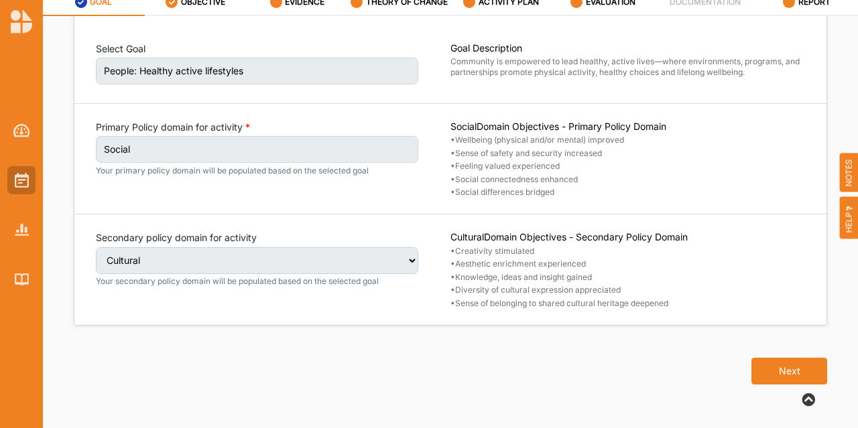
click at [7, 177] on div at bounding box center [21, 180] width 28 height 28
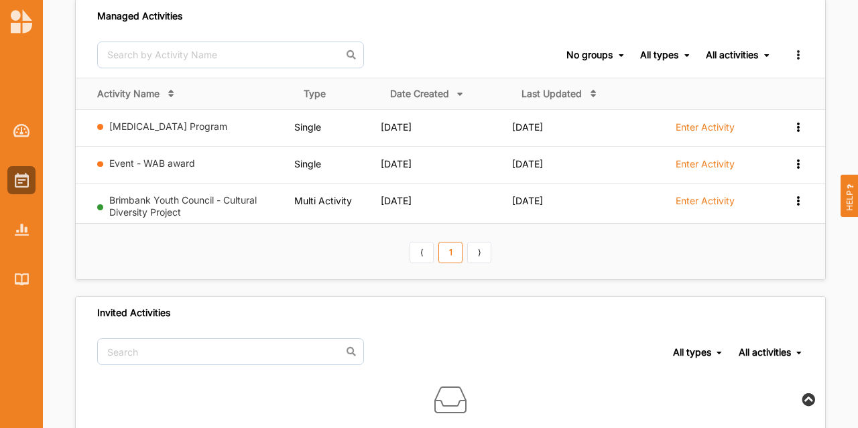
scroll to position [153, 0]
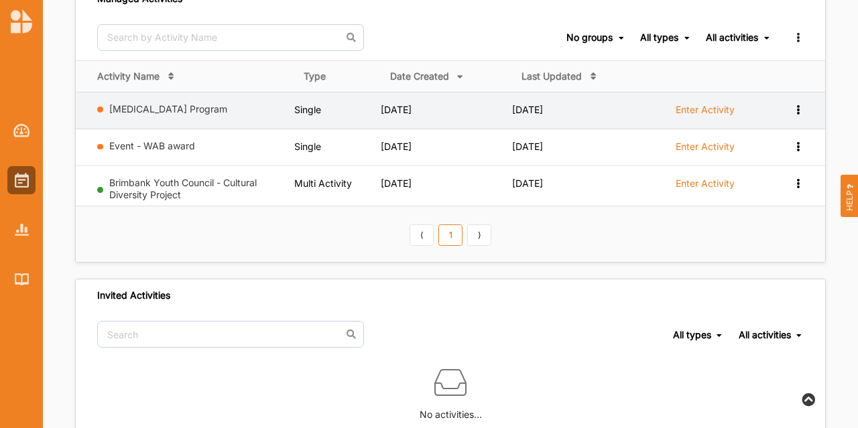
click at [799, 109] on icon at bounding box center [797, 108] width 11 height 9
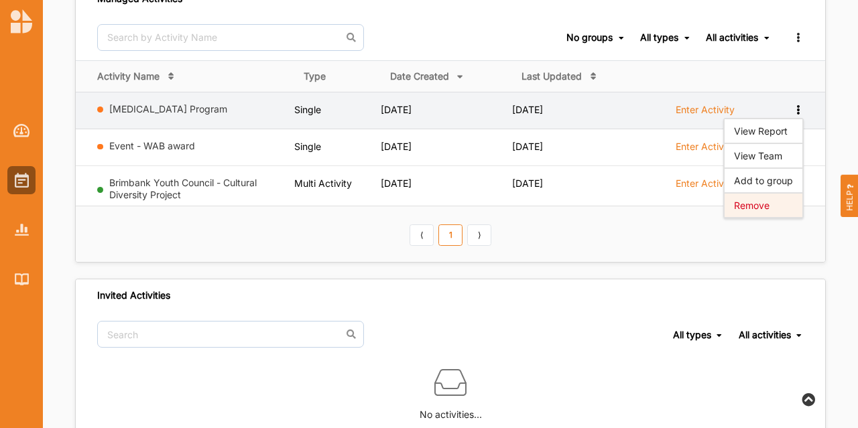
click at [767, 197] on div "Remove" at bounding box center [763, 205] width 79 height 25
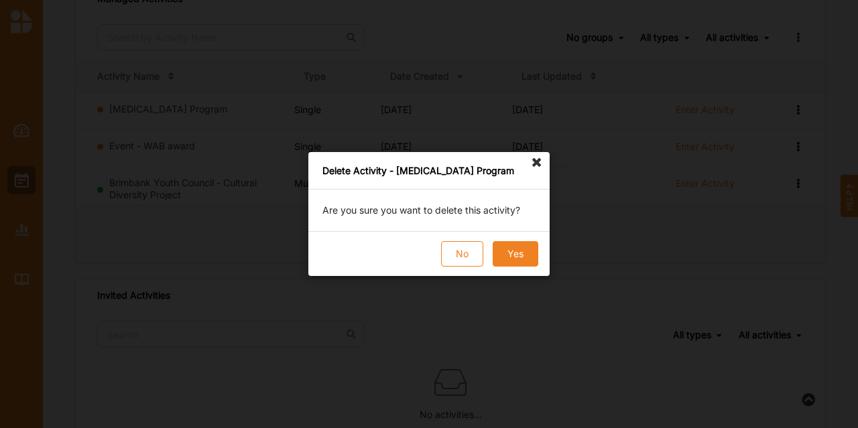
click at [513, 251] on button "Yes" at bounding box center [516, 253] width 46 height 25
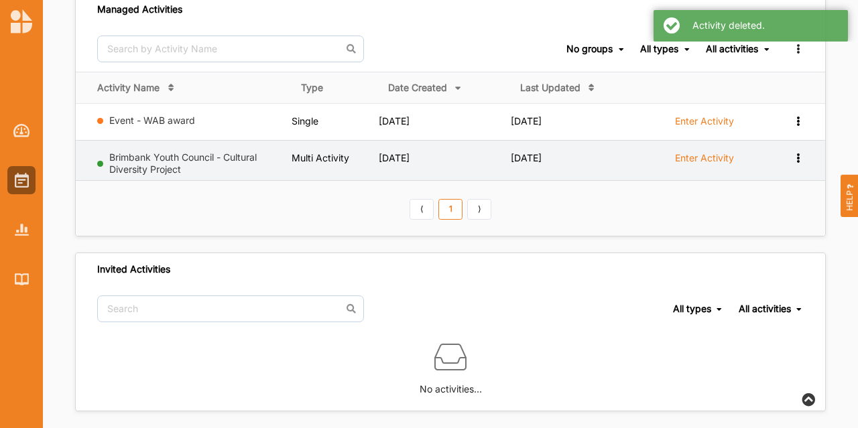
scroll to position [19, 0]
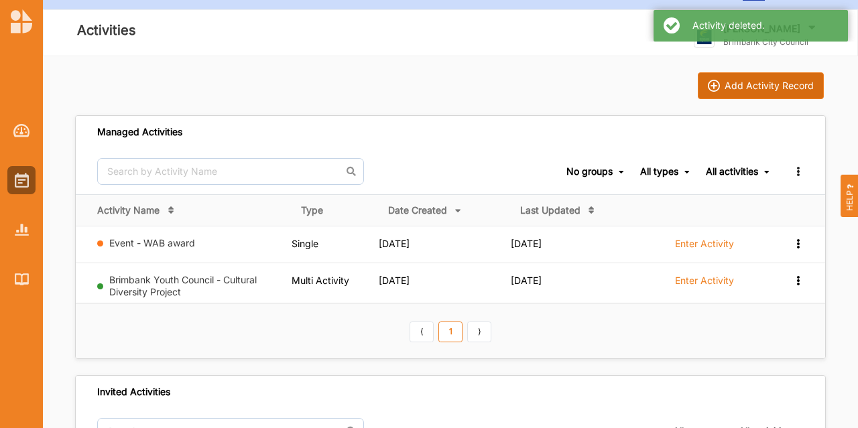
click at [713, 88] on img at bounding box center [714, 86] width 12 height 12
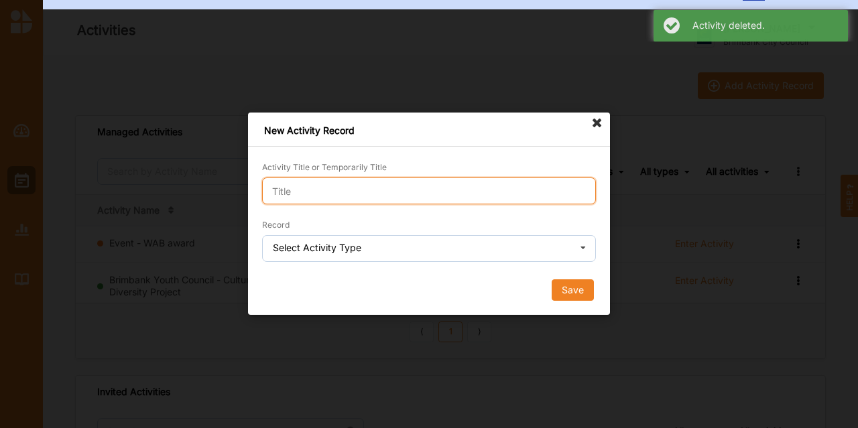
click at [506, 196] on input "Activity Title or Temporarily Title" at bounding box center [429, 191] width 334 height 27
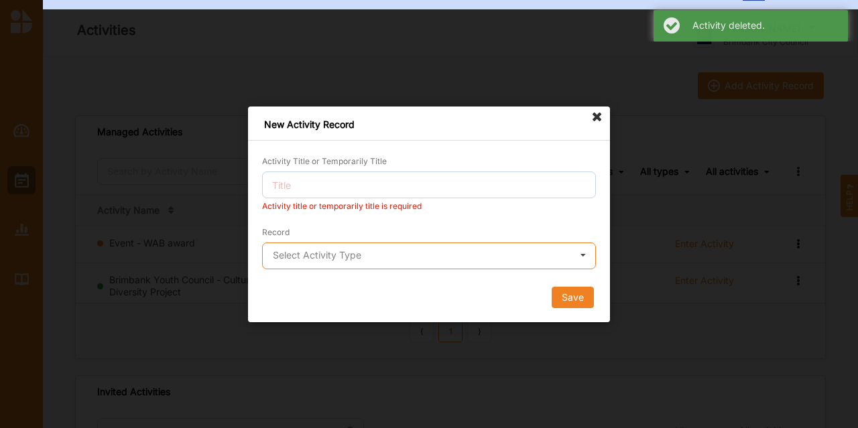
click at [404, 255] on input "text" at bounding box center [429, 256] width 332 height 27
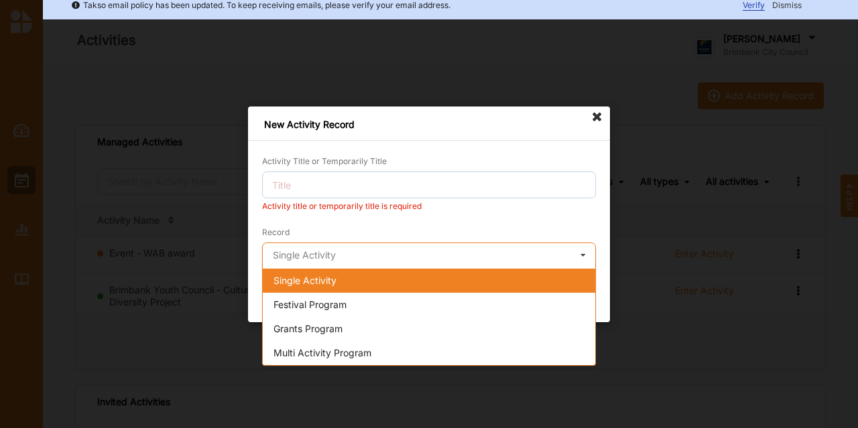
scroll to position [0, 0]
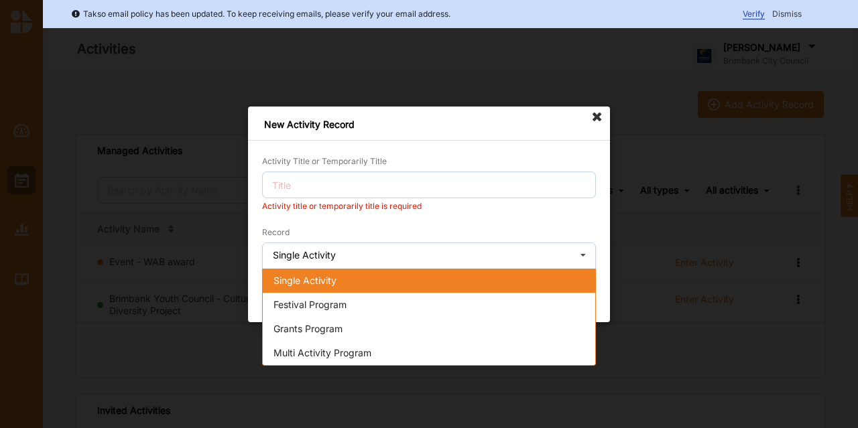
click at [310, 286] on span "Single Activity" at bounding box center [304, 279] width 63 height 11
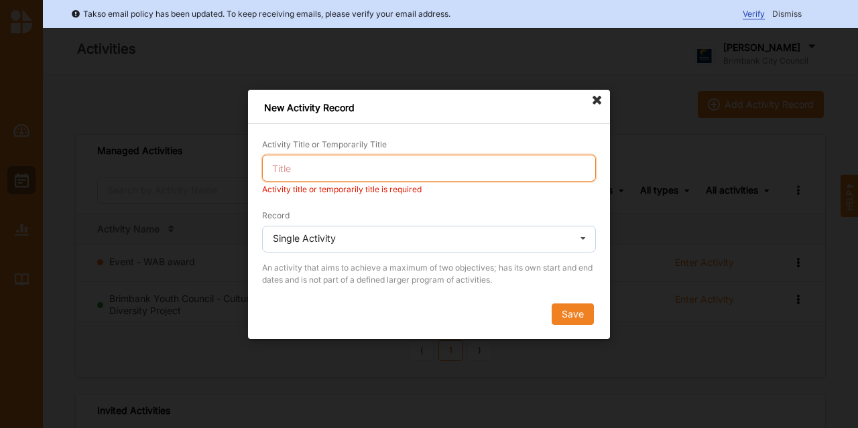
click at [315, 168] on input "Activity Title or Temporarily Title" at bounding box center [429, 168] width 334 height 27
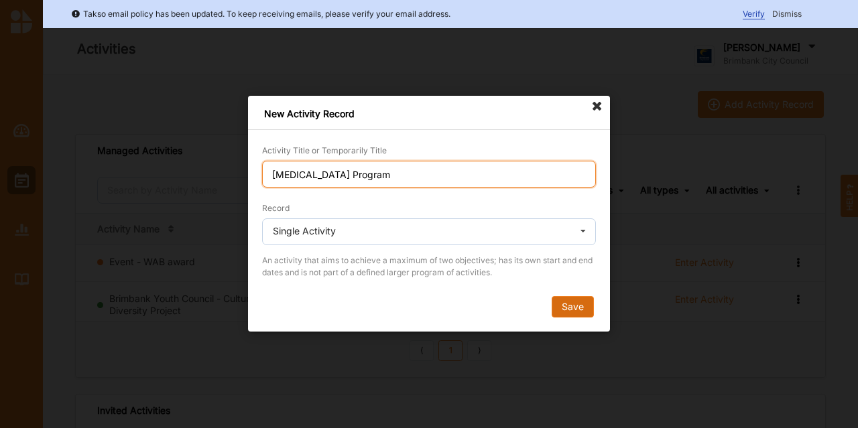
type input "[MEDICAL_DATA] Program"
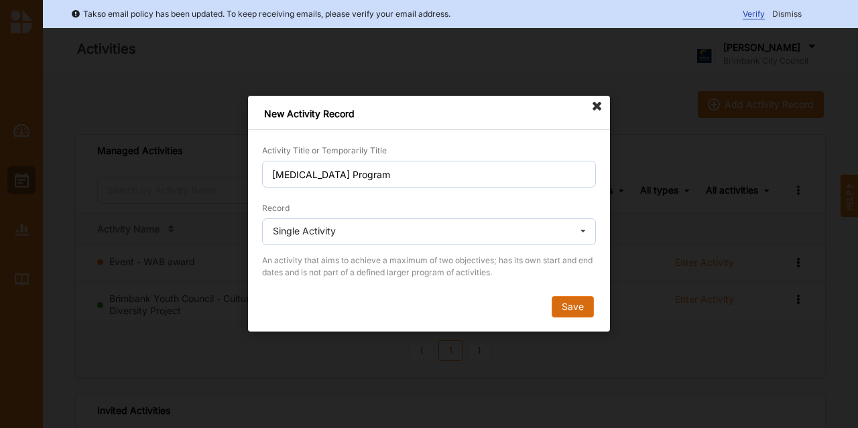
click at [567, 300] on button "Save" at bounding box center [573, 307] width 42 height 21
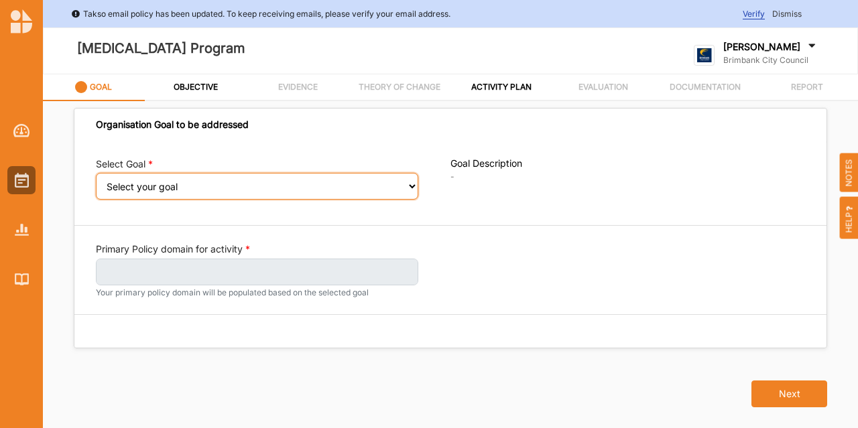
click at [317, 192] on select "Select your goal People: Social connection and wellbeing People: Healthy active…" at bounding box center [257, 186] width 322 height 27
select select "383"
click at [96, 182] on select "Select your goal People: Social connection and wellbeing People: Healthy active…" at bounding box center [257, 186] width 322 height 27
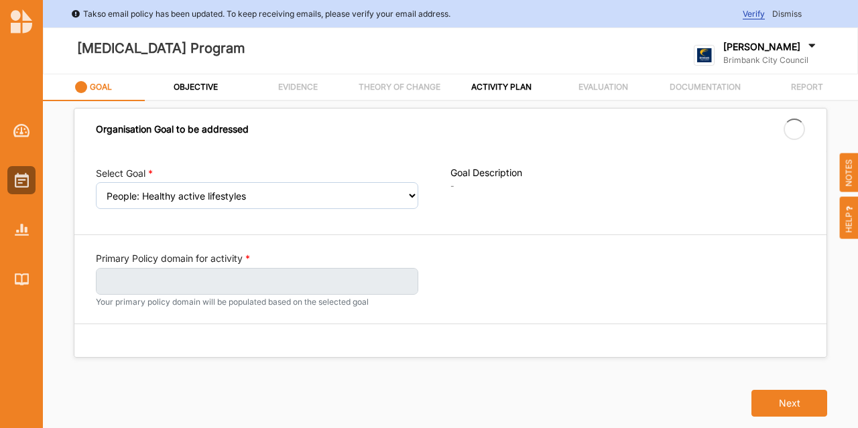
select select "383"
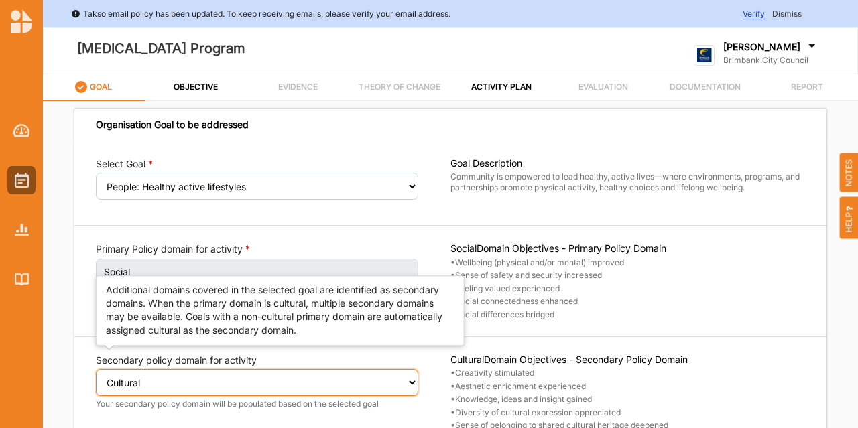
click at [404, 384] on select "Select secondary policy domain No second domain for this activity Cultural Soci…" at bounding box center [257, 382] width 322 height 27
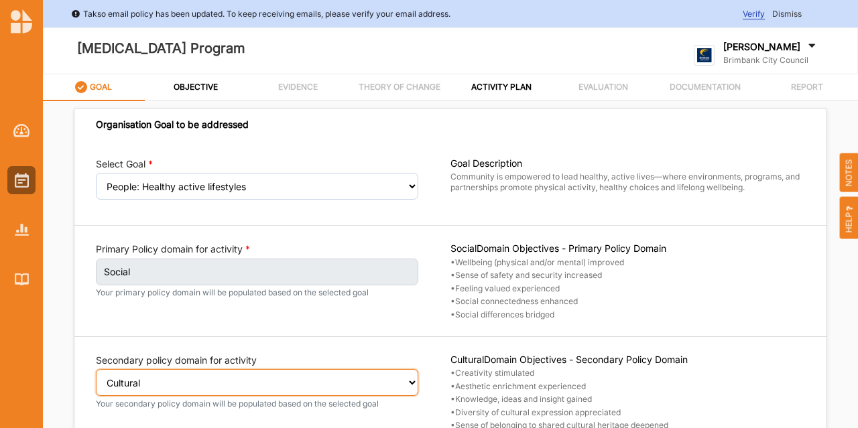
select select "2"
click at [96, 377] on select "Select secondary policy domain No second domain for this activity Cultural Soci…" at bounding box center [257, 382] width 322 height 27
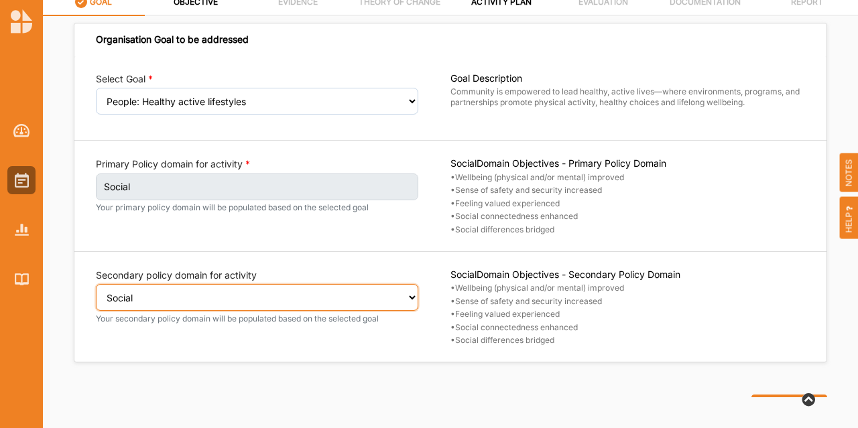
scroll to position [38, 0]
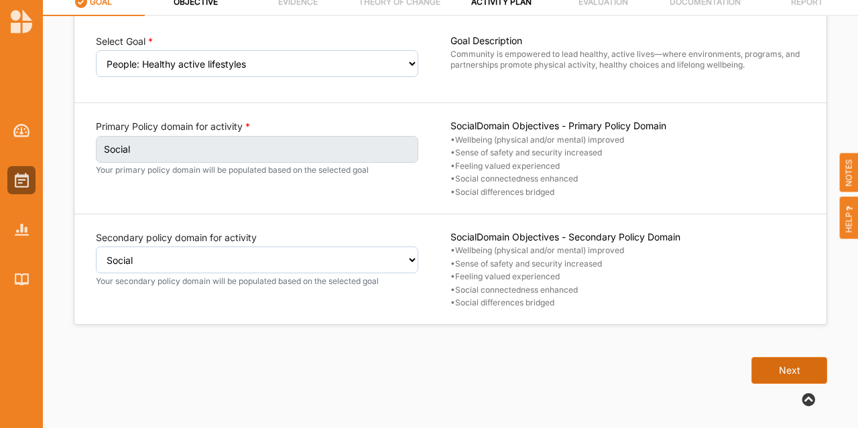
click at [774, 369] on button "Next" at bounding box center [789, 370] width 76 height 27
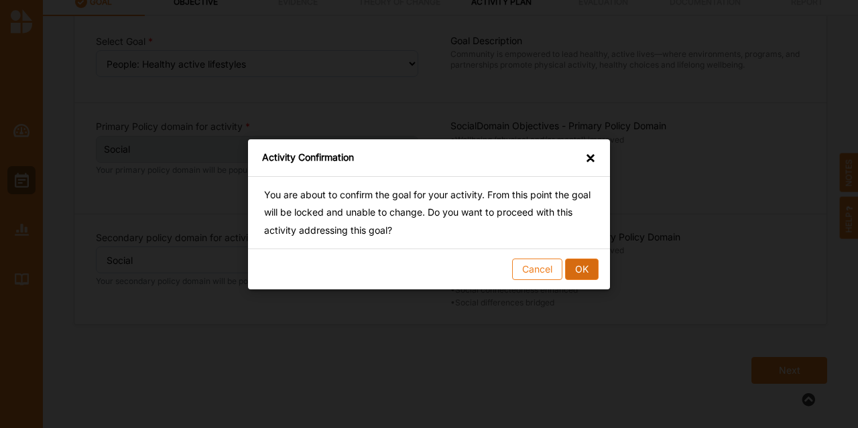
click at [589, 270] on button "OK" at bounding box center [582, 268] width 34 height 21
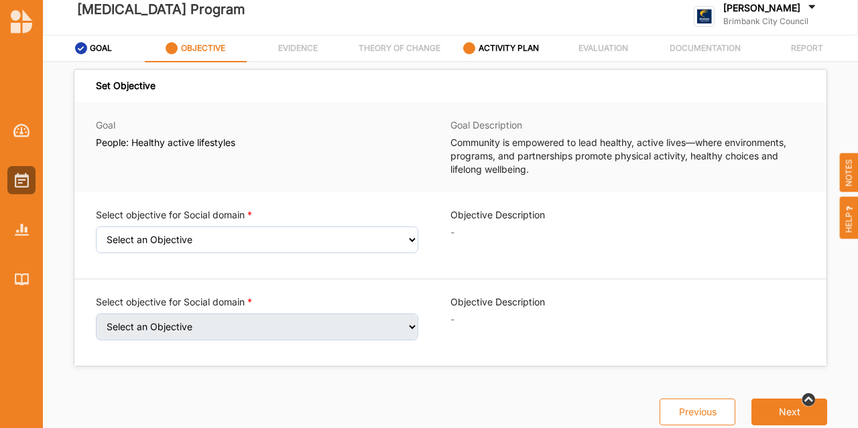
scroll to position [67, 0]
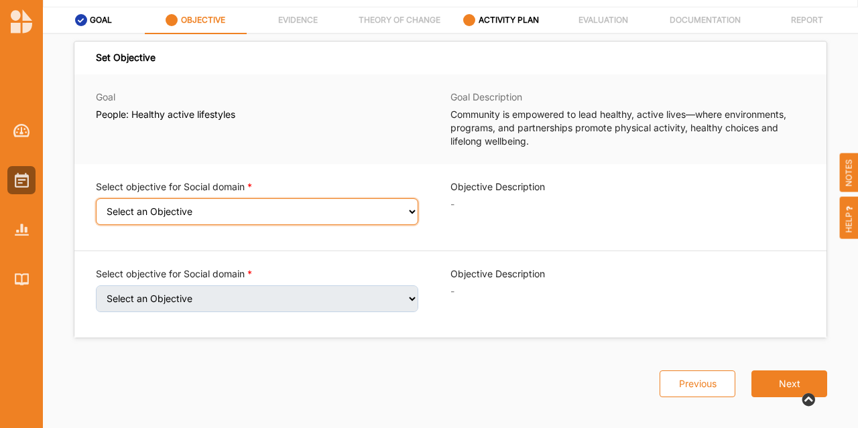
click at [275, 208] on select "Select an Objective Wellbeing (physical and/or mental) improved Sense of safety…" at bounding box center [257, 211] width 322 height 27
select select "6"
click at [96, 207] on select "Select an Objective Wellbeing (physical and/or mental) improved Sense of safety…" at bounding box center [257, 211] width 322 height 27
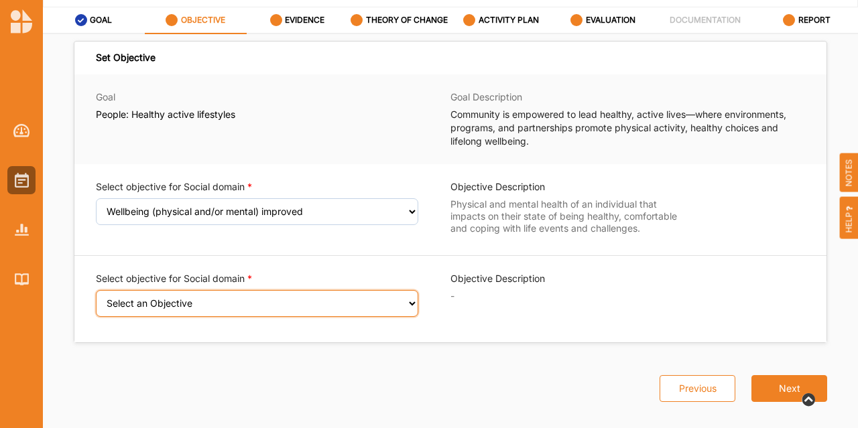
click at [186, 298] on select "Select an Objective Sense of safety and security increased Feeling valued exper…" at bounding box center [257, 303] width 322 height 27
click at [96, 299] on select "Select an Objective Sense of safety and security increased Feeling valued exper…" at bounding box center [257, 303] width 322 height 27
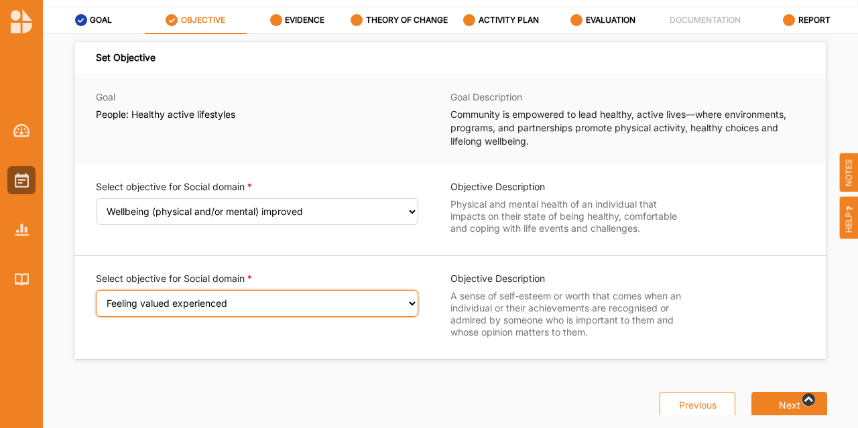
click at [168, 297] on select "Select an Objective Sense of safety and security increased Feeling valued exper…" at bounding box center [257, 303] width 322 height 27
select select "9"
click at [96, 299] on select "Select an Objective Sense of safety and security increased Feeling valued exper…" at bounding box center [257, 303] width 322 height 27
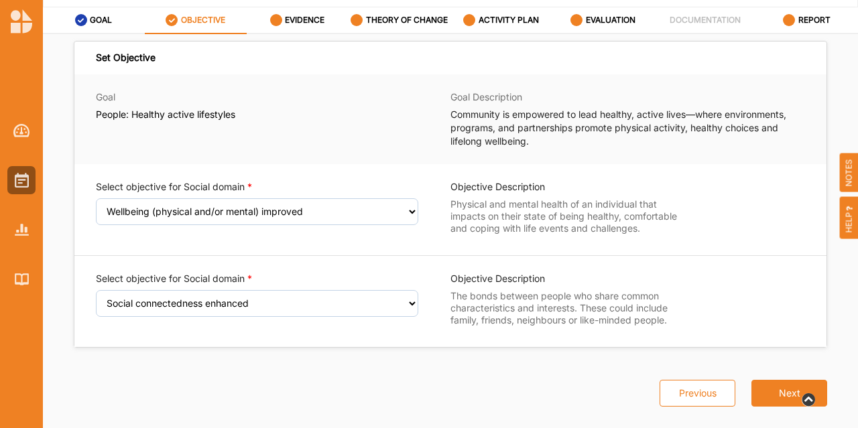
click at [631, 253] on div "Select objective for Social domain Select an Objective Wellbeing (physical and/…" at bounding box center [450, 255] width 752 height 183
click at [778, 391] on button "Next" at bounding box center [789, 393] width 76 height 27
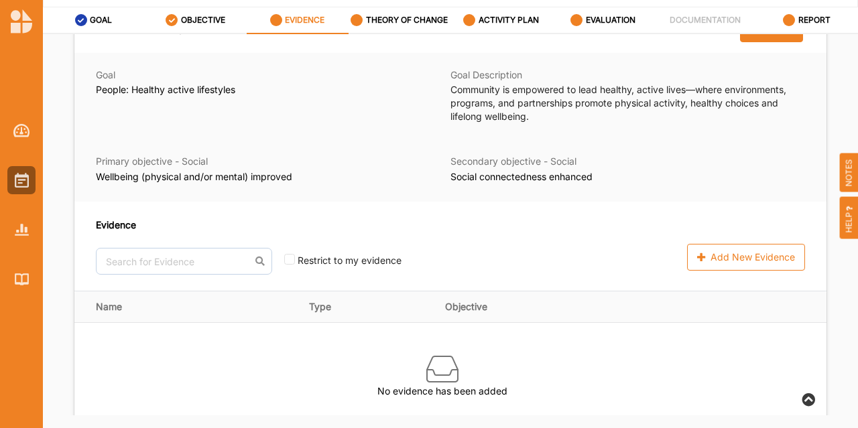
scroll to position [67, 0]
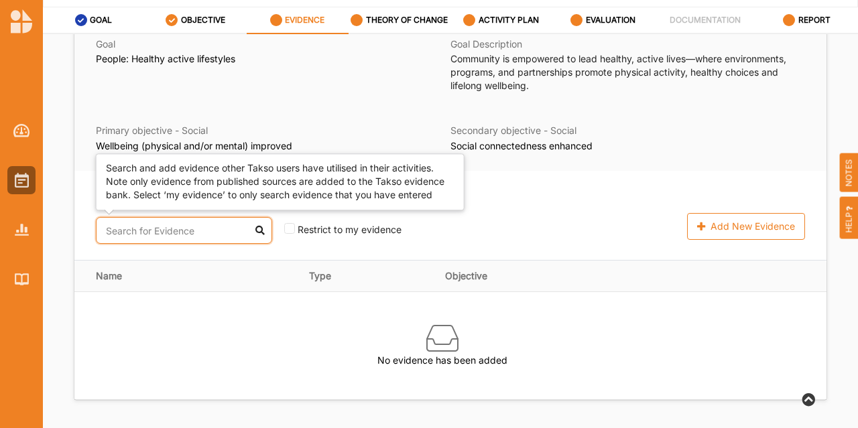
click at [208, 229] on input "text" at bounding box center [184, 230] width 176 height 27
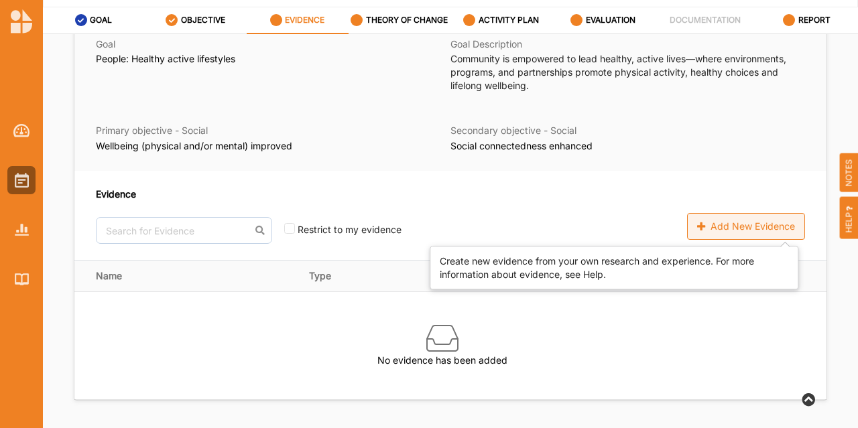
click at [747, 235] on div "Add New Evidence" at bounding box center [746, 226] width 118 height 27
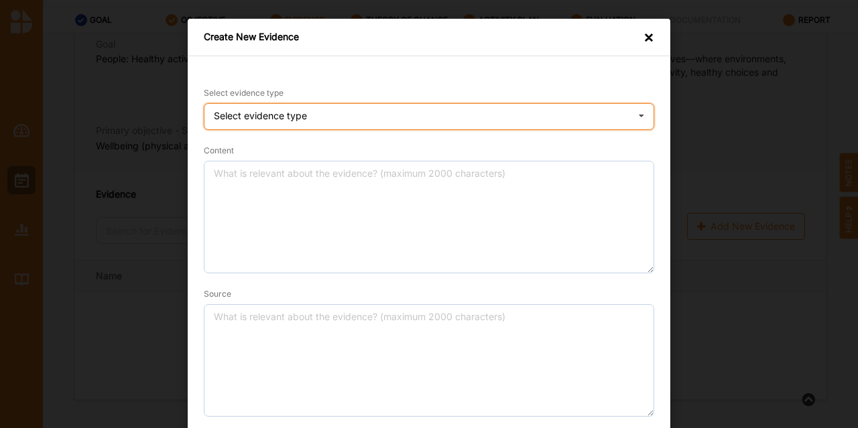
click at [379, 124] on div "Select evidence type Practice Knowledge Published Research Data" at bounding box center [429, 116] width 450 height 27
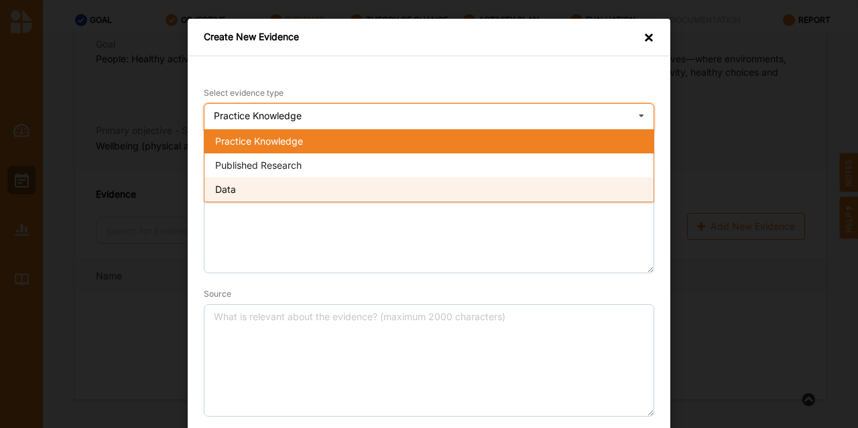
click at [302, 185] on div "Data" at bounding box center [428, 190] width 449 height 24
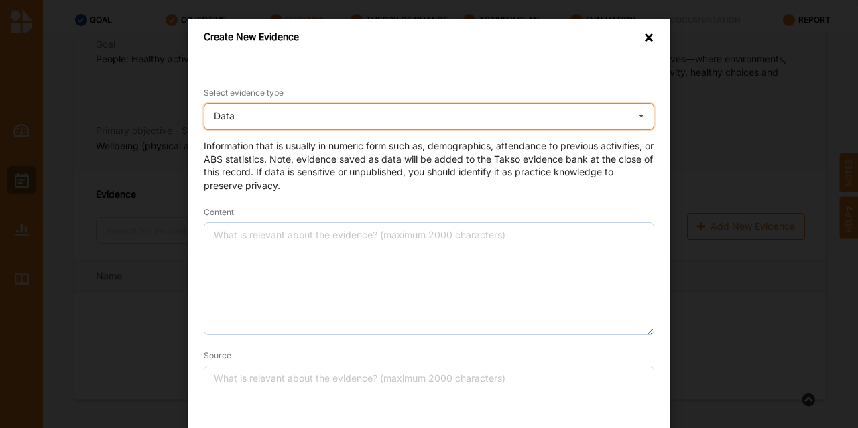
click at [357, 121] on div "Data Practice Knowledge Published Research Data" at bounding box center [429, 116] width 450 height 27
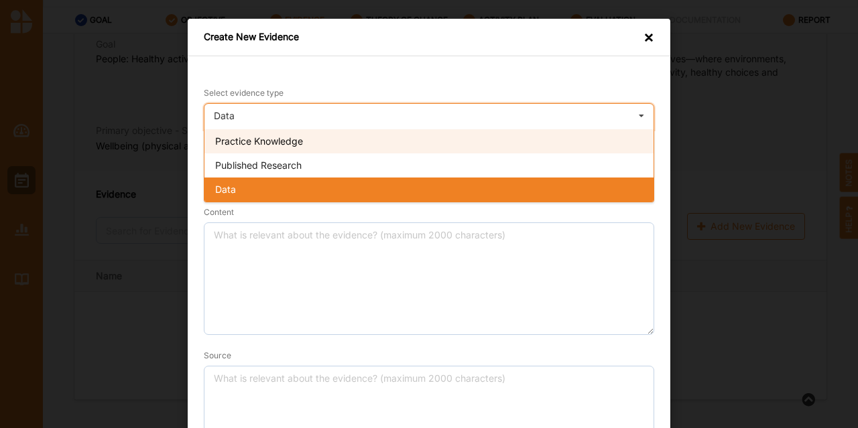
click at [320, 136] on div "Practice Knowledge" at bounding box center [428, 141] width 449 height 24
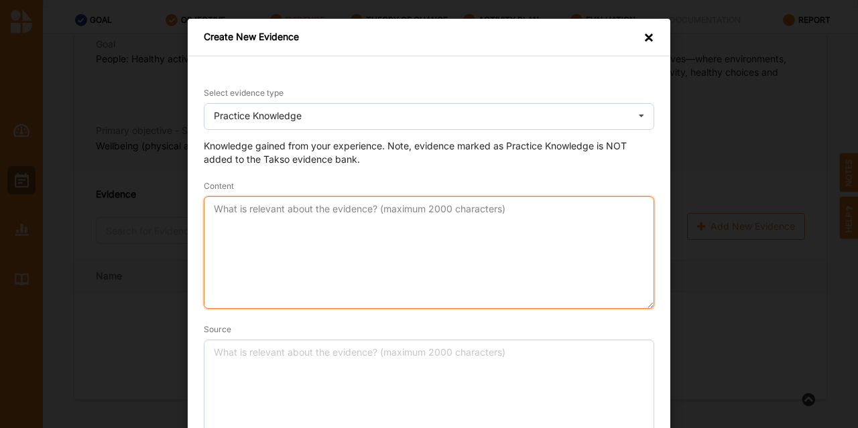
click at [253, 212] on textarea "Content" at bounding box center [429, 252] width 450 height 113
paste textarea "• Lor Ips dolorsit ametconsectetu adipi eli sedd eius tempori, utlaboree, dol m…"
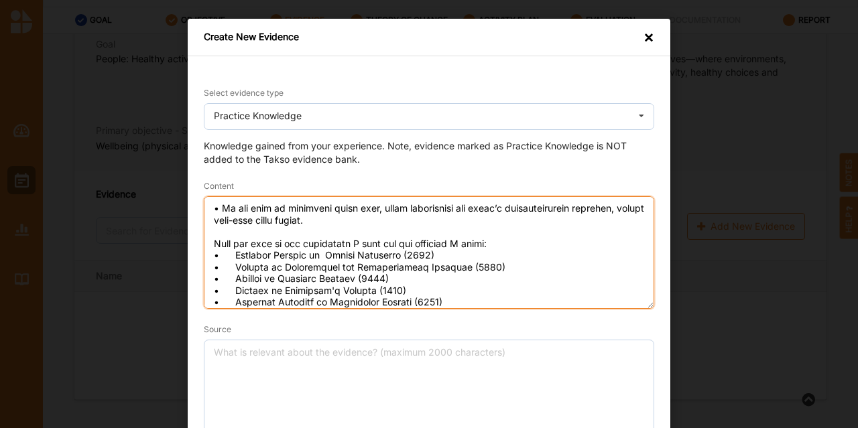
scroll to position [218, 0]
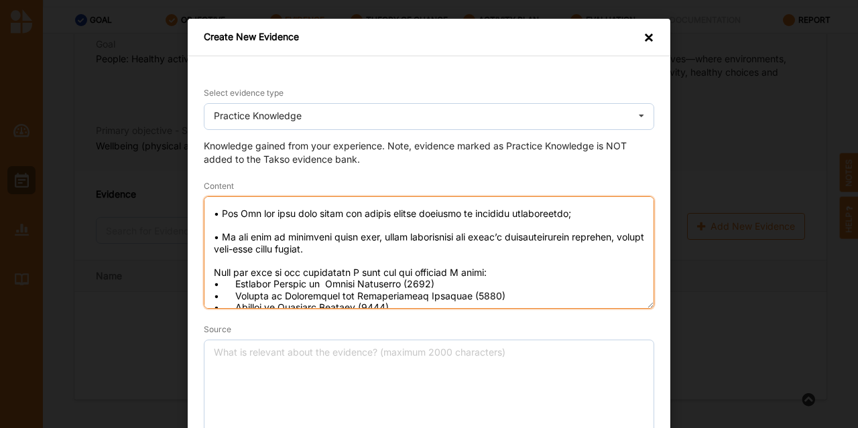
drag, startPoint x: 343, startPoint y: 294, endPoint x: 201, endPoint y: 271, distance: 143.8
click at [204, 271] on textarea "Content" at bounding box center [429, 252] width 450 height 113
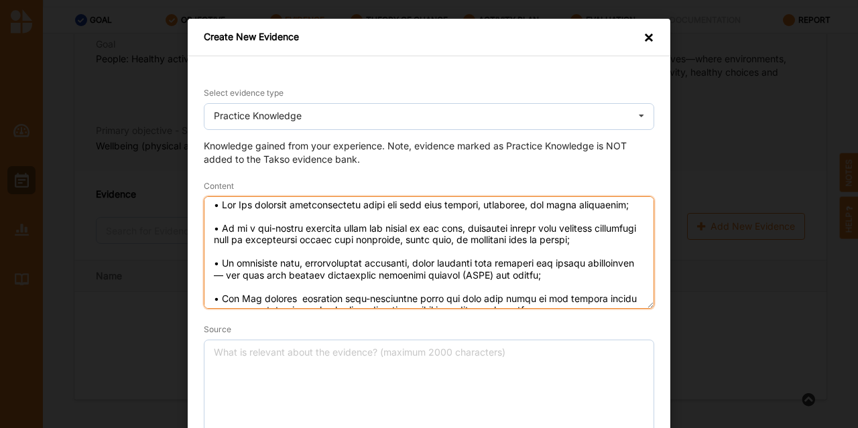
scroll to position [0, 0]
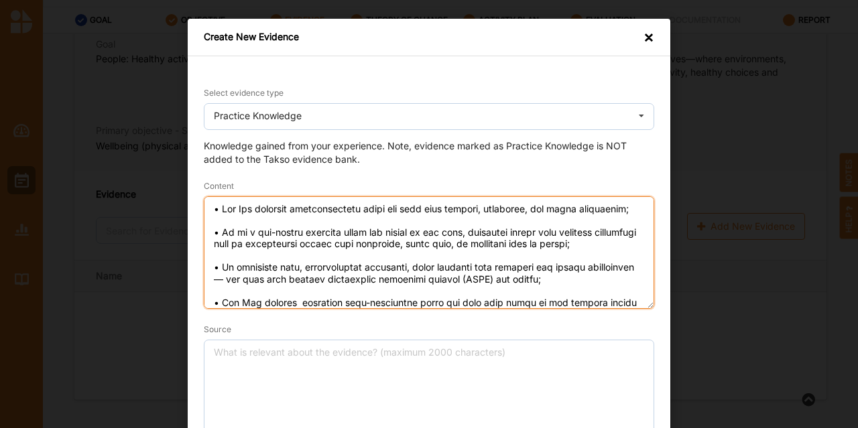
click at [229, 265] on textarea "Content" at bounding box center [429, 252] width 450 height 113
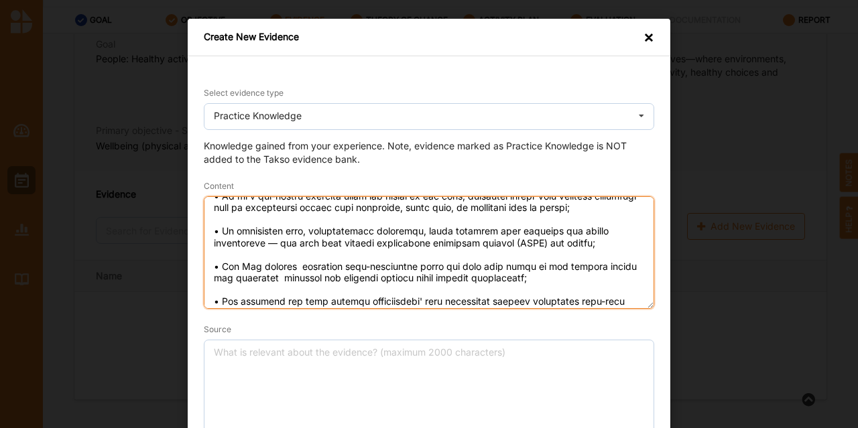
scroll to position [134, 0]
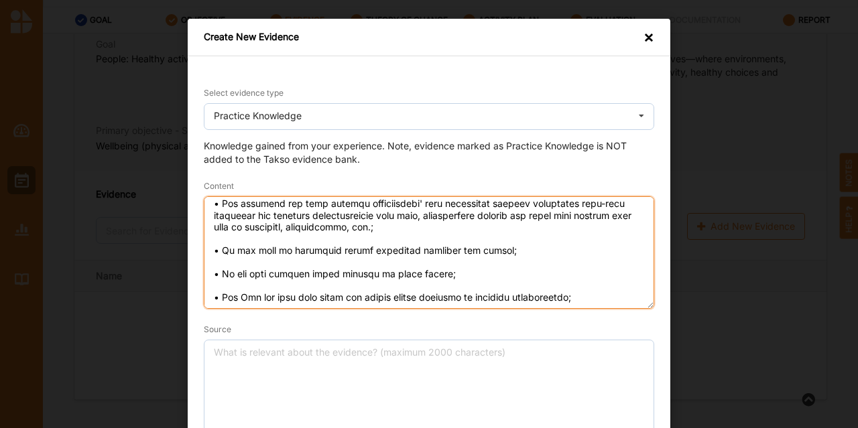
type textarea "• Lor Ips dolorsit ametconsectetu adipi eli sedd eius tempori, utlaboree, dol m…"
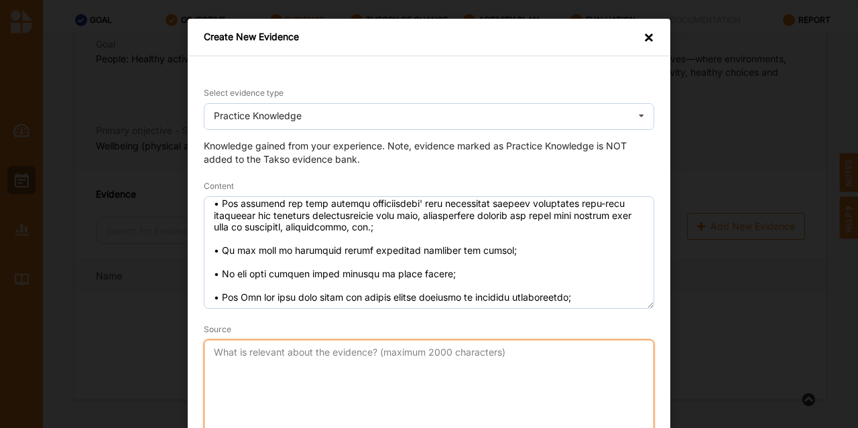
click at [267, 359] on textarea "Source" at bounding box center [429, 396] width 450 height 113
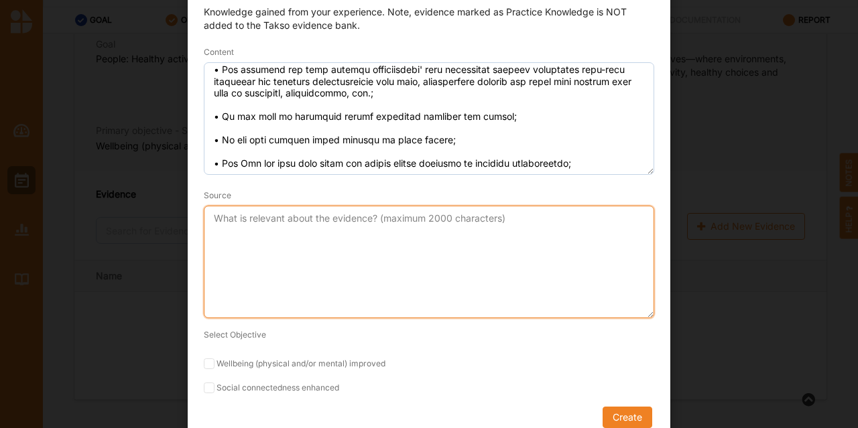
scroll to position [149, 0]
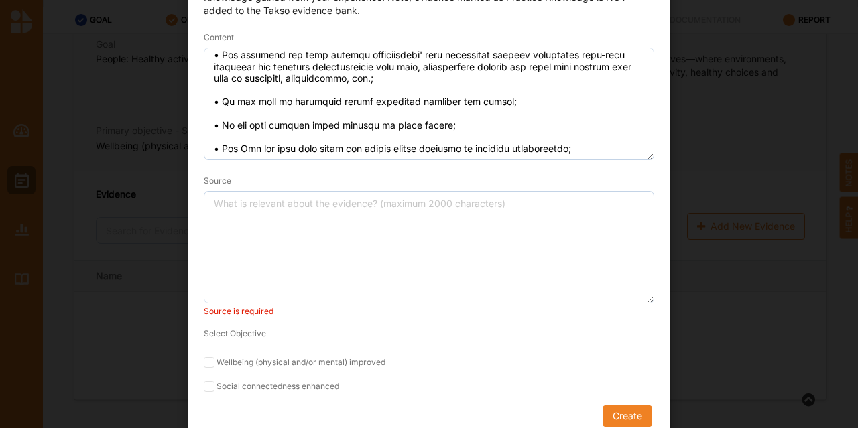
click at [246, 347] on form "Select evidence type Practice Knowledge Practice Knowledge Published Research D…" at bounding box center [429, 182] width 450 height 490
click at [206, 362] on input "Wellbeing (physical and/or mental) improved" at bounding box center [209, 362] width 11 height 11
checkbox input "true"
click at [213, 389] on label "Social connectedness enhanced" at bounding box center [429, 386] width 450 height 11
click at [213, 389] on input "Social connectedness enhanced" at bounding box center [209, 386] width 11 height 11
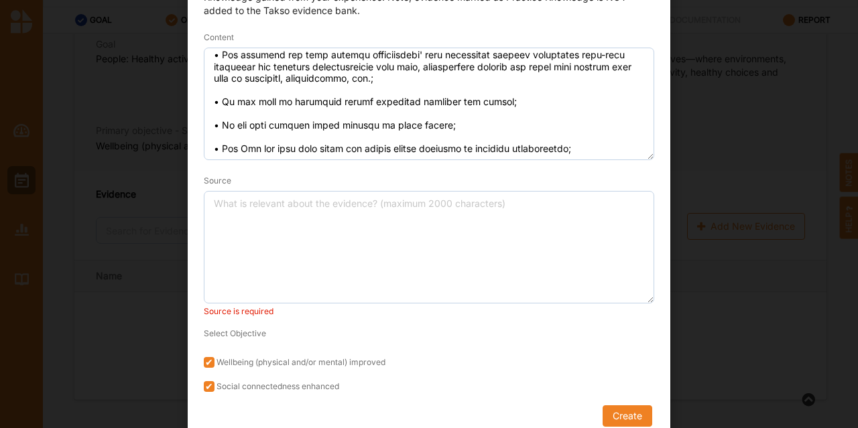
checkbox input "true"
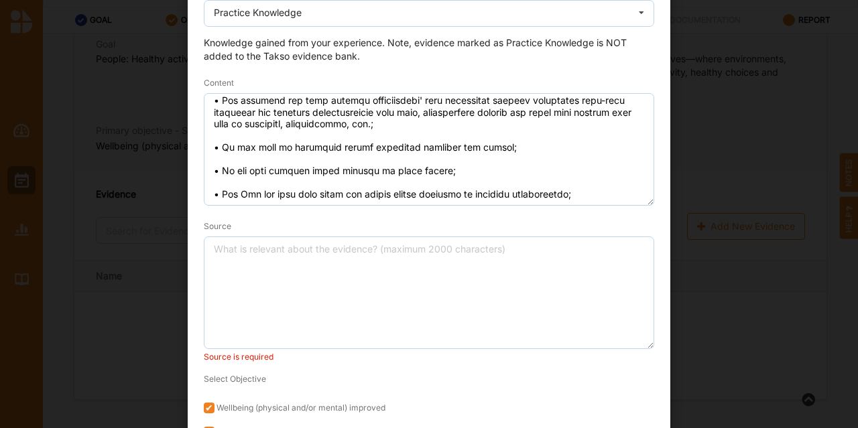
scroll to position [82, 0]
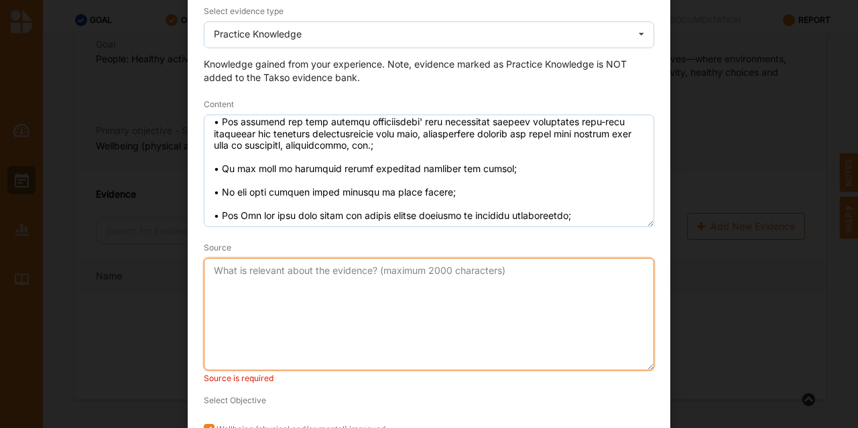
click at [348, 278] on textarea "Source" at bounding box center [429, 314] width 450 height 113
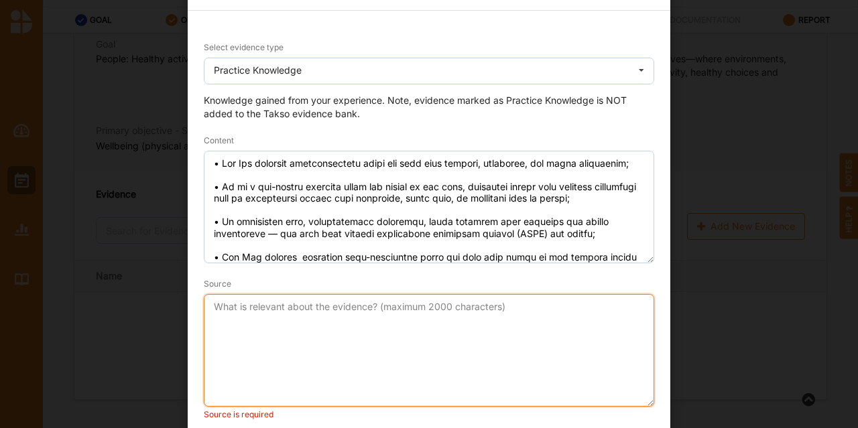
scroll to position [67, 0]
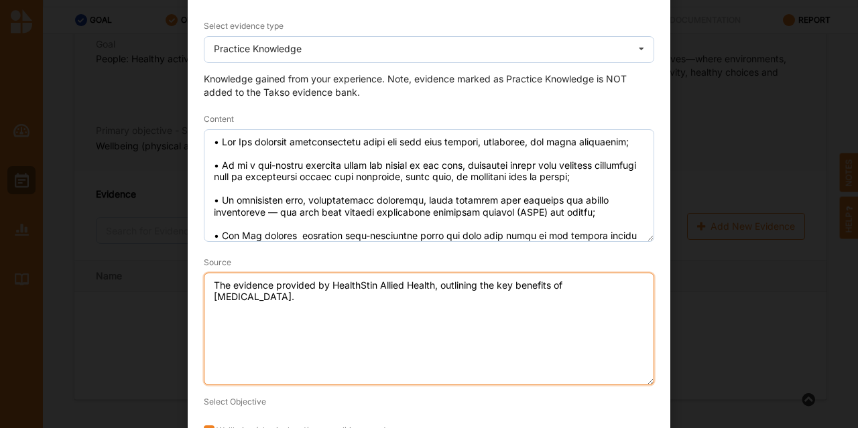
paste textarea "Here are some of the references I used for the benefits I cited: • American Jou…"
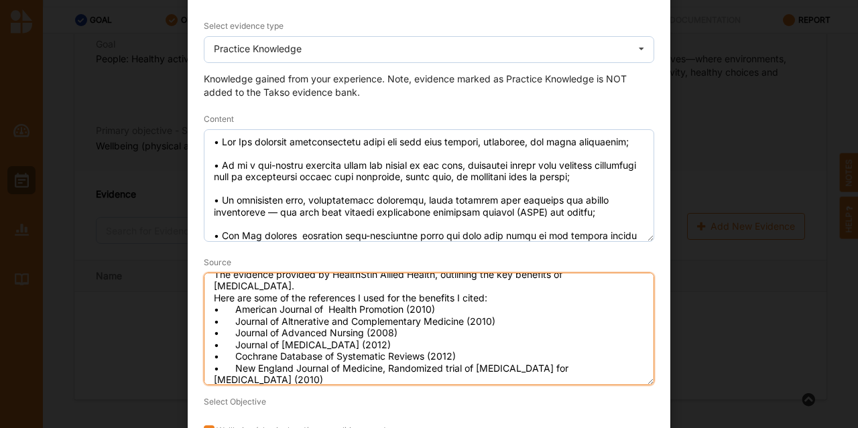
scroll to position [0, 0]
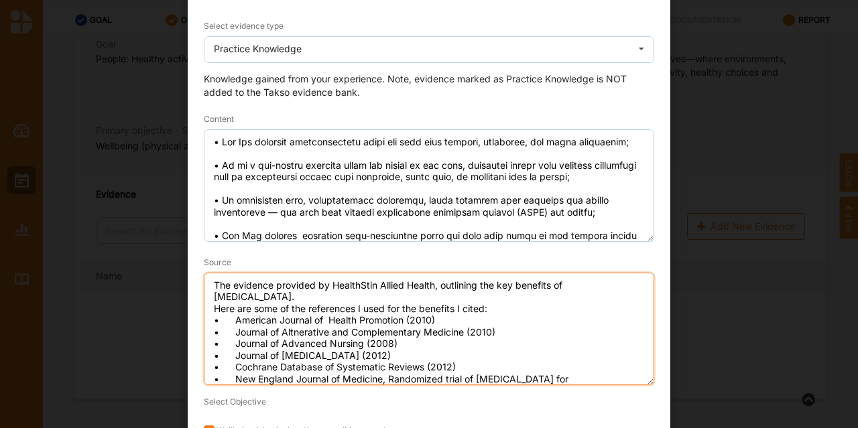
click at [361, 296] on textarea "The evidence provided by HealthStin Allied Health, outlining the key benefits o…" at bounding box center [429, 329] width 450 height 113
click at [457, 296] on textarea "The evidence provided by HealthStin Allied Health, outlining the key benefits o…" at bounding box center [429, 329] width 450 height 113
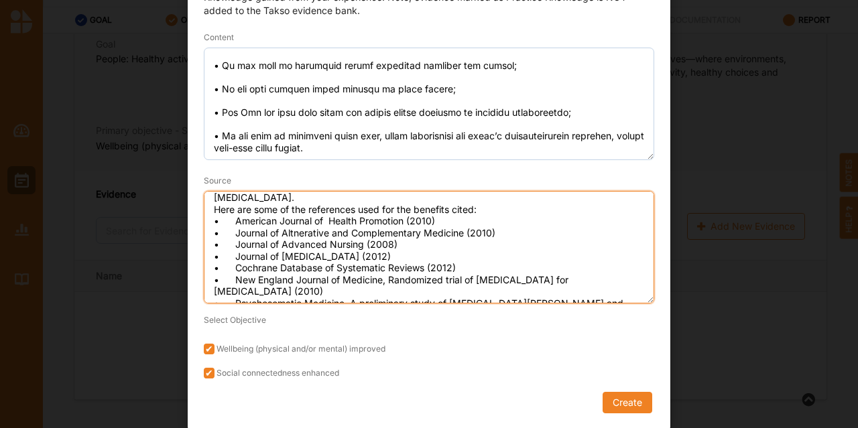
scroll to position [85, 0]
type textarea "The evidence provided by HealthStin Allied Health, outlining the key benefits o…"
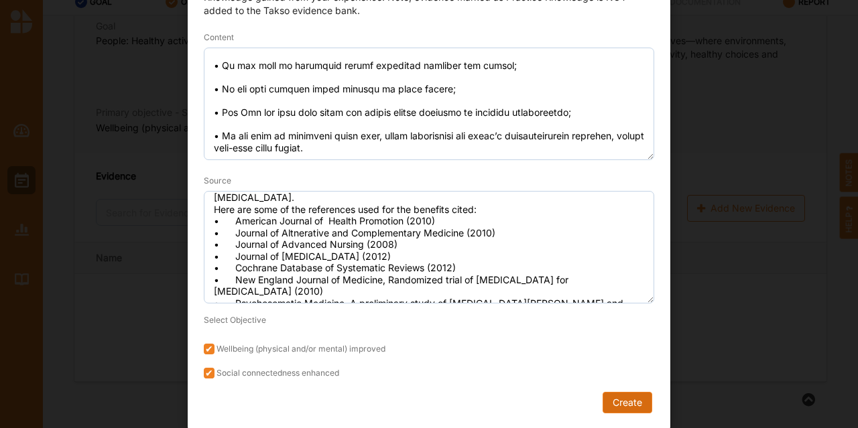
click at [605, 399] on button "Create" at bounding box center [628, 402] width 50 height 21
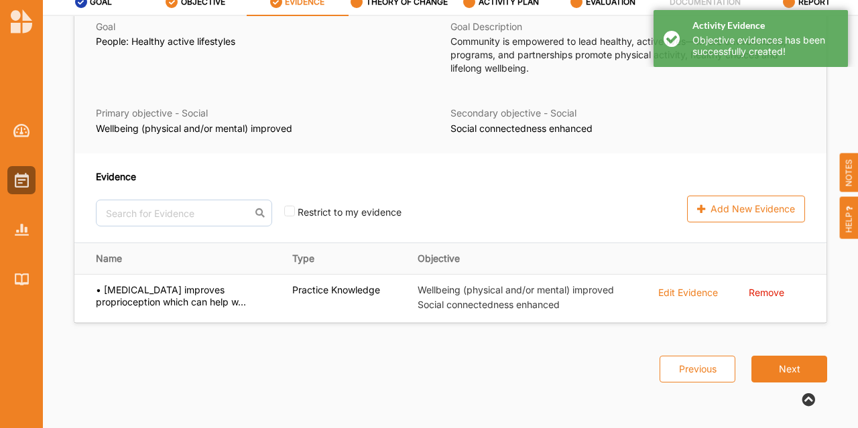
scroll to position [65, 0]
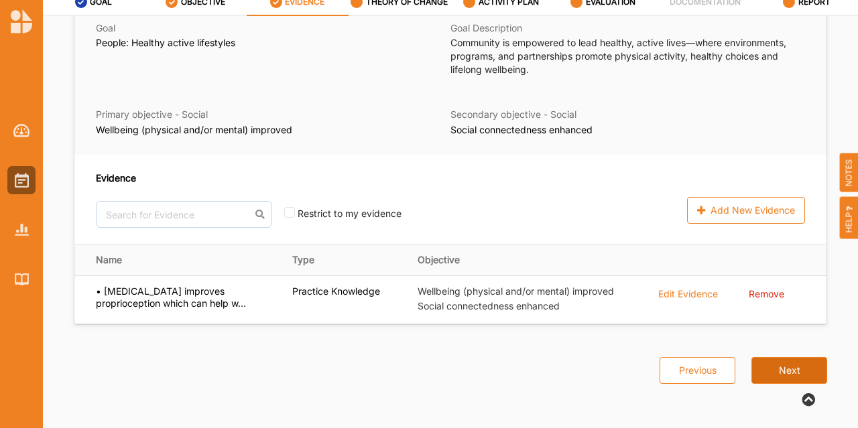
click at [778, 365] on button "Next" at bounding box center [789, 370] width 76 height 27
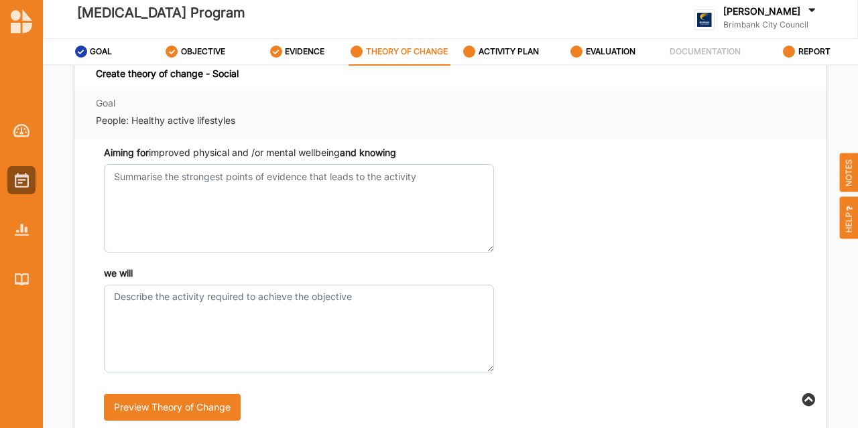
scroll to position [16, 0]
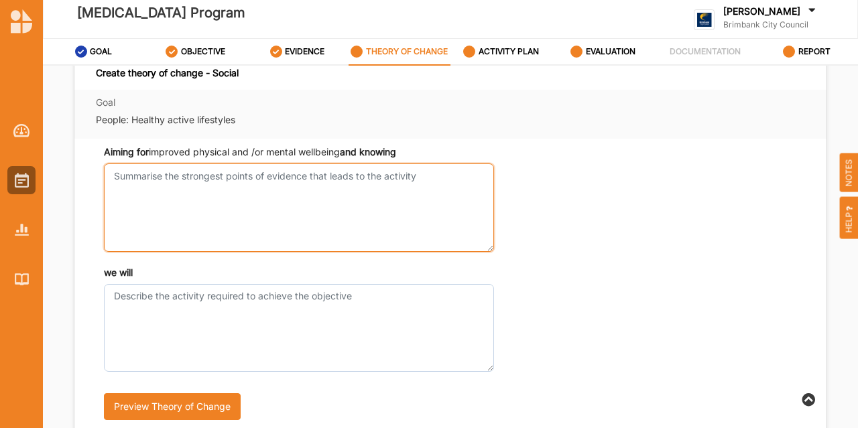
click at [445, 207] on textarea "Aiming for improved physical and /or mental wellbeing and knowing" at bounding box center [299, 208] width 390 height 88
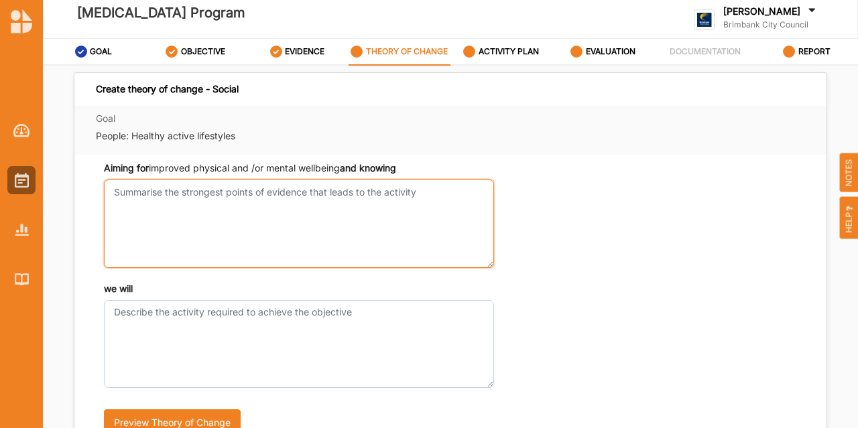
scroll to position [0, 0]
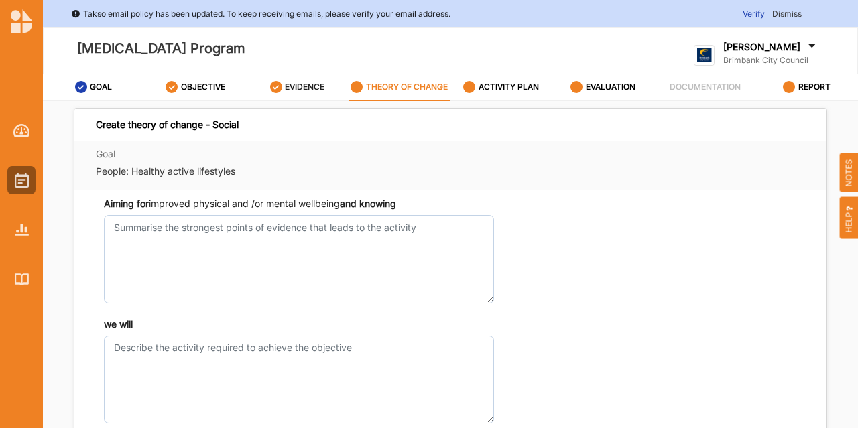
click at [316, 85] on label "EVIDENCE" at bounding box center [305, 87] width 40 height 11
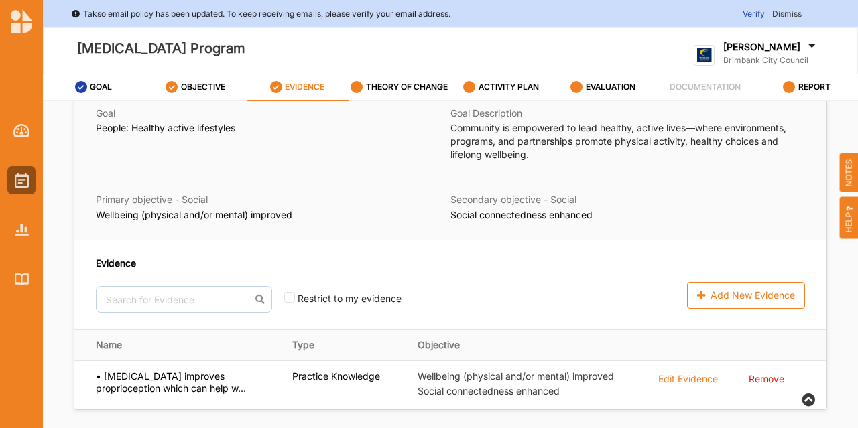
scroll to position [85, 0]
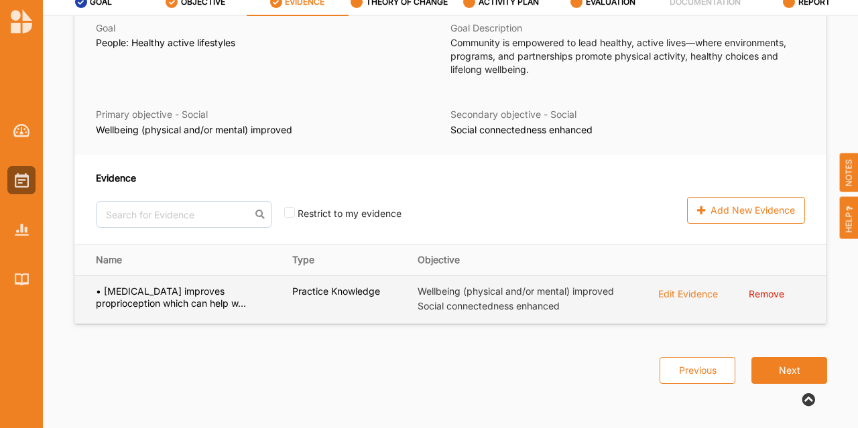
click at [669, 296] on div "Edit Evidence" at bounding box center [688, 293] width 60 height 15
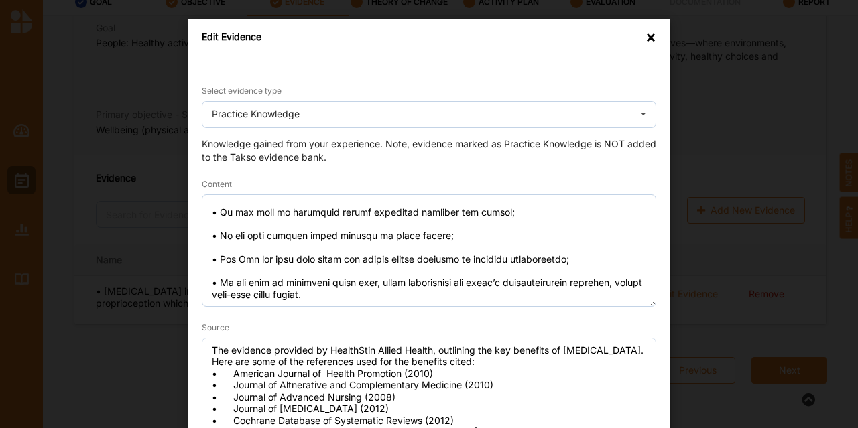
scroll to position [205, 0]
click at [646, 46] on div "Edit Evidence ×" at bounding box center [429, 38] width 483 height 38
click at [648, 36] on div "×" at bounding box center [650, 37] width 11 height 13
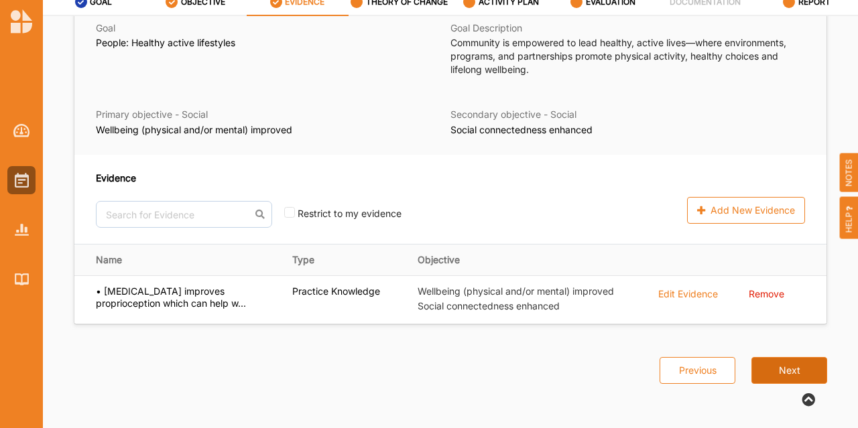
click at [767, 361] on button "Next" at bounding box center [789, 370] width 76 height 27
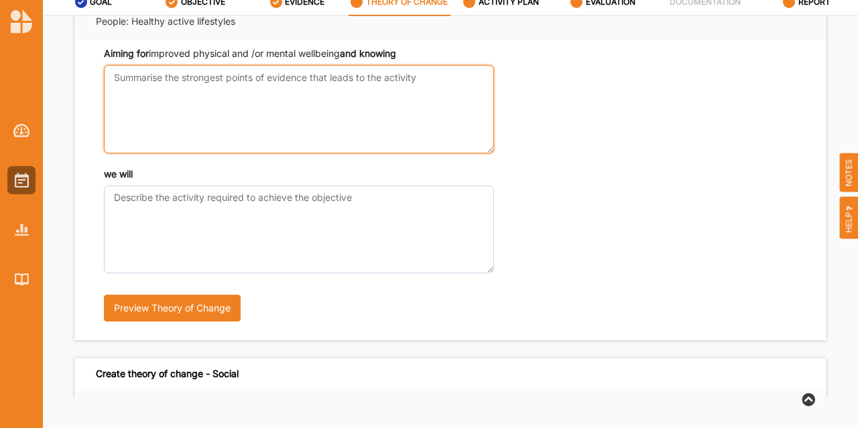
click at [214, 97] on textarea "Aiming for improved physical and /or mental wellbeing and knowing" at bounding box center [299, 109] width 390 height 88
paste textarea "Here are some of the references I used for the benefits I cited: • American Jou…"
type textarea "Here are some of the references I used for the benefits I cited: • American Jou…"
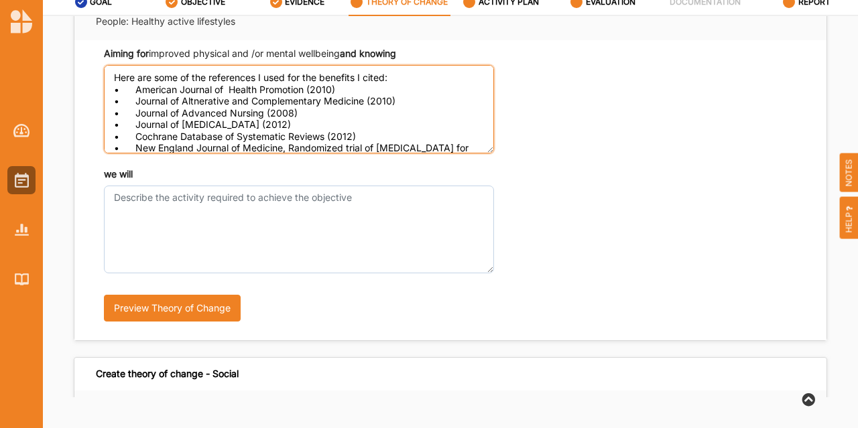
drag, startPoint x: 269, startPoint y: 139, endPoint x: 80, endPoint y: 42, distance: 212.8
click at [80, 42] on div "Aiming for improved physical and /or mental wellbeing and knowing Here are some…" at bounding box center [450, 190] width 752 height 300
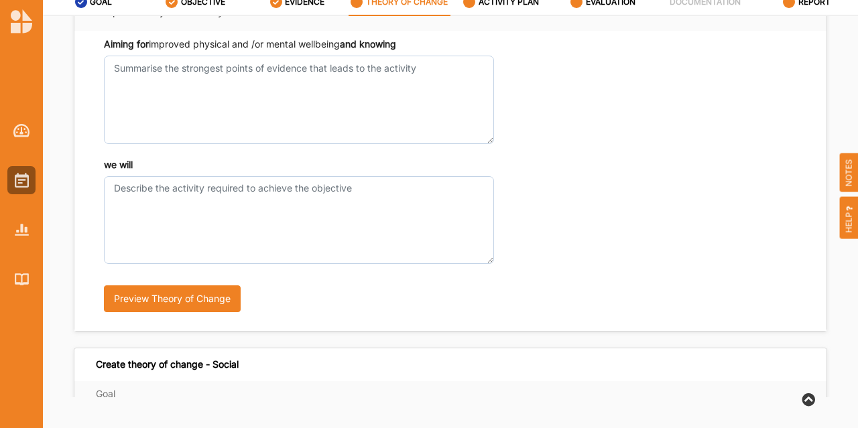
scroll to position [65, 0]
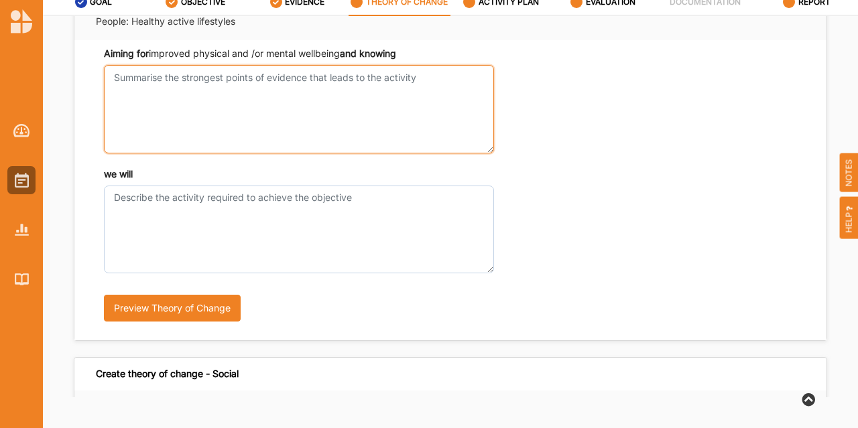
paste textarea "• Lor Ips dolorsit ametconsectetu adipi eli sedd eius tempori, utlaboree, dol m…"
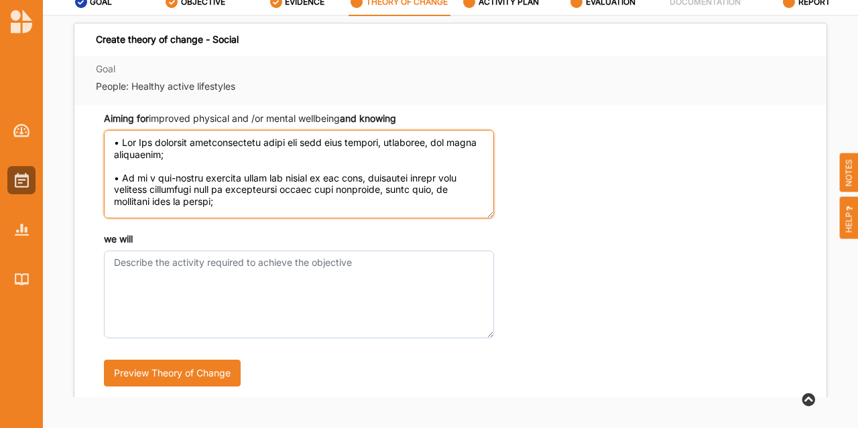
scroll to position [34, 0]
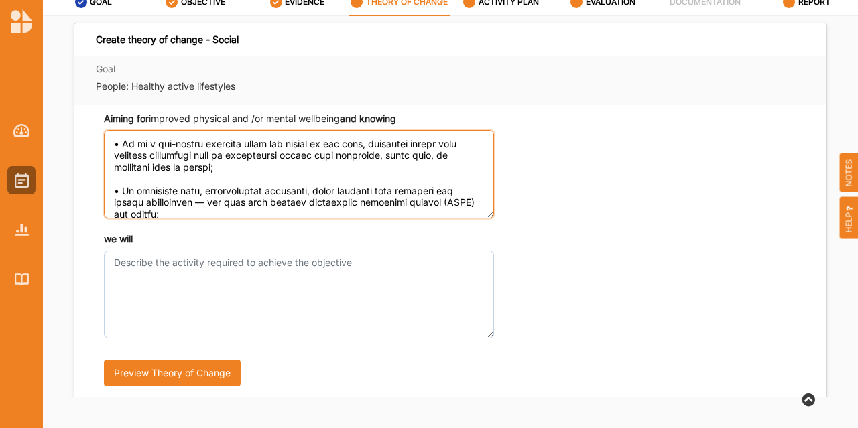
drag, startPoint x: 162, startPoint y: 163, endPoint x: 138, endPoint y: 186, distance: 33.2
click at [138, 186] on textarea "Aiming for improved physical and /or mental wellbeing and knowing" at bounding box center [299, 174] width 390 height 88
click at [126, 190] on textarea "Aiming for improved physical and /or mental wellbeing and knowing" at bounding box center [299, 174] width 390 height 88
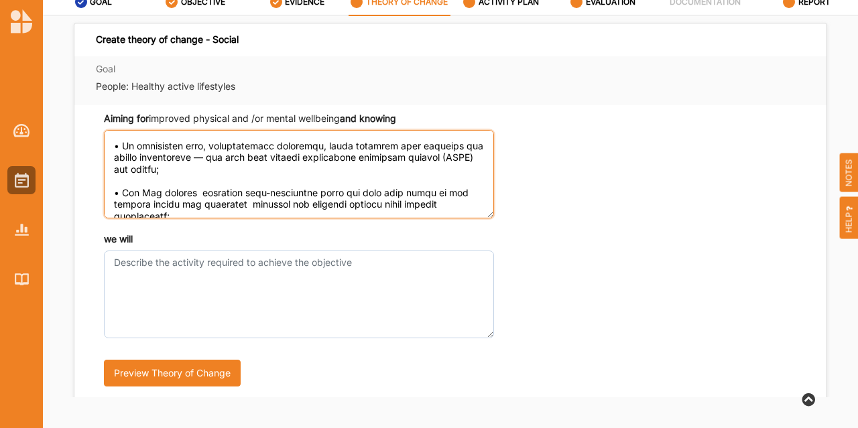
scroll to position [111, 0]
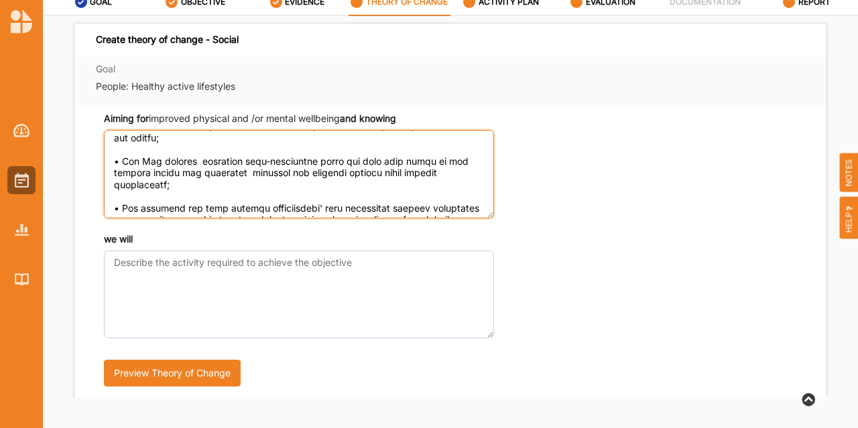
drag, startPoint x: 187, startPoint y: 182, endPoint x: 100, endPoint y: 161, distance: 89.6
click at [100, 161] on div "Aiming for improved physical and /or mental wellbeing and knowing" at bounding box center [450, 165] width 709 height 106
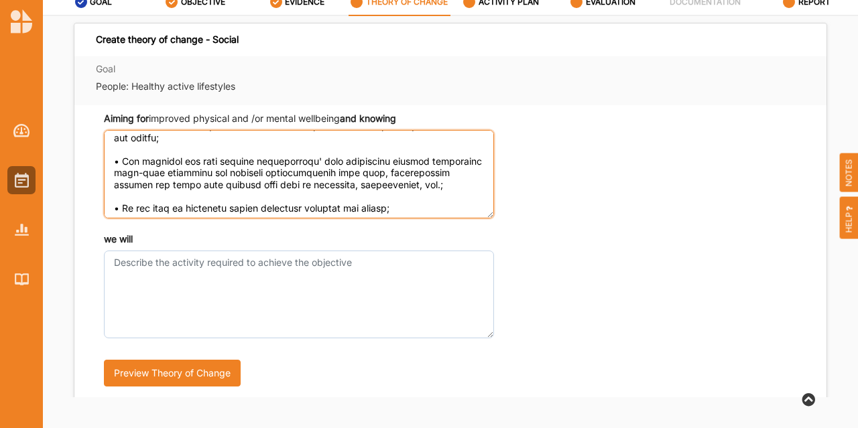
scroll to position [99, 0]
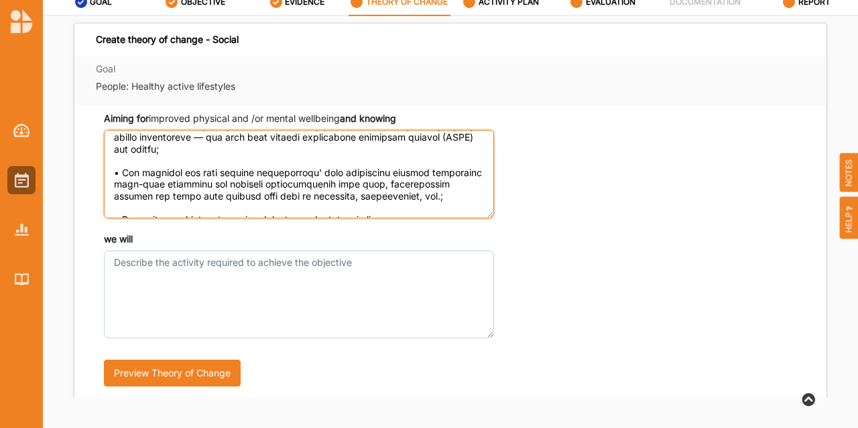
type textarea "• Lor Ips dolorsit ametconsectetu adipi eli sedd eius tempori, utlaboree, dol m…"
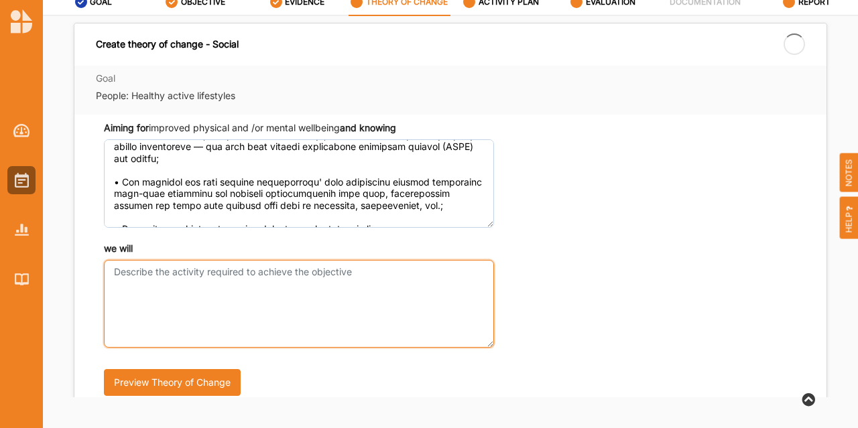
click at [141, 257] on div "we will" at bounding box center [299, 295] width 390 height 106
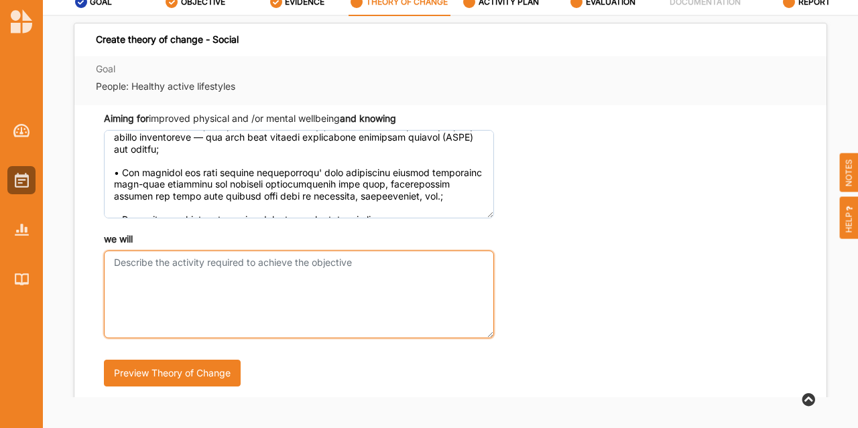
paste textarea "• [PERSON_NAME] teaches emotional self-regulation which can help with being in …"
type textarea "• [PERSON_NAME] teaches emotional self-regulation which can help with being in …"
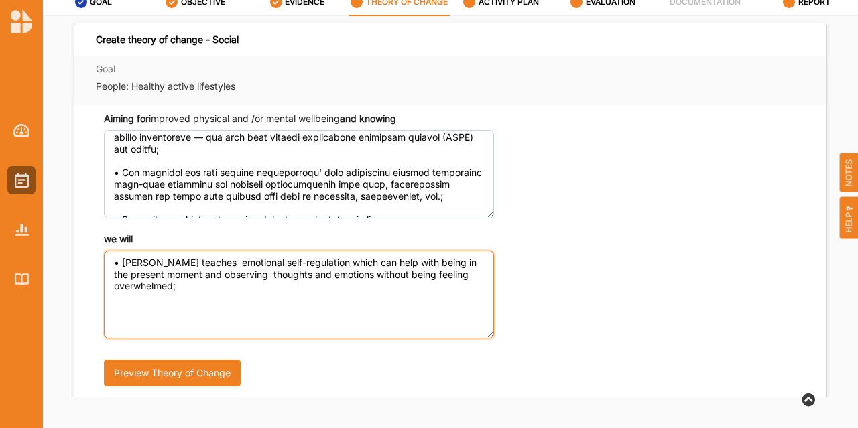
drag, startPoint x: 211, startPoint y: 304, endPoint x: 89, endPoint y: 257, distance: 130.9
click at [89, 257] on div "Aiming for improved physical and /or mental wellbeing and knowing we will • [PE…" at bounding box center [450, 255] width 752 height 300
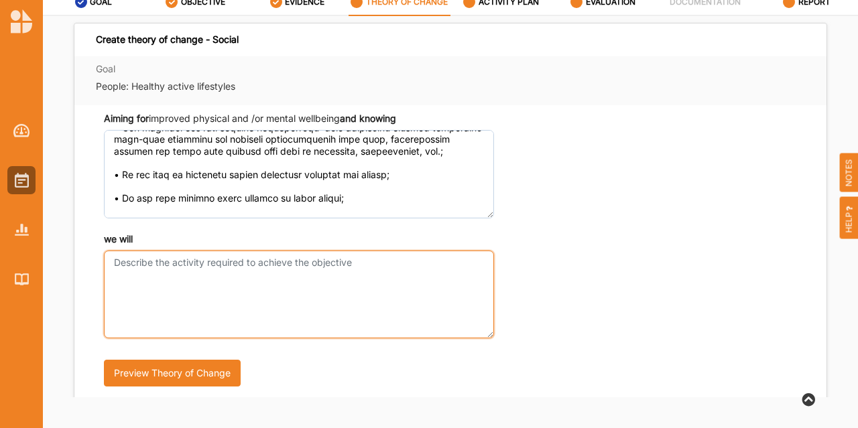
scroll to position [229, 0]
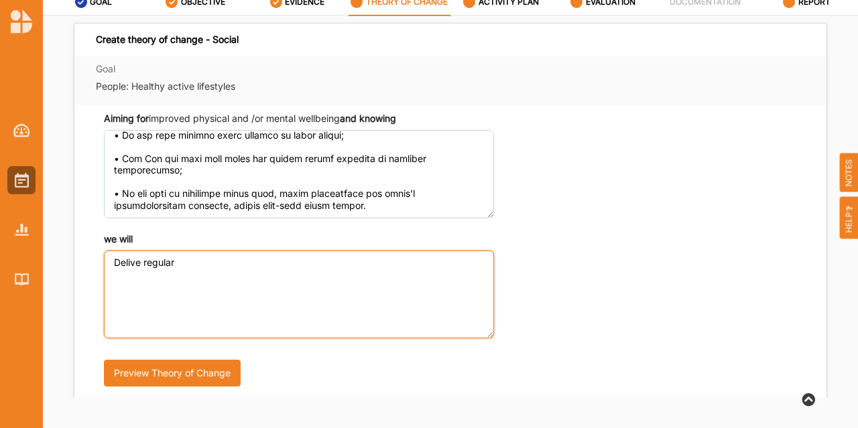
click at [145, 265] on textarea "Delive regular" at bounding box center [299, 295] width 390 height 88
click at [196, 265] on textarea "Deliver regular" at bounding box center [299, 295] width 390 height 88
click at [148, 260] on textarea "Deliver regular" at bounding box center [299, 295] width 390 height 88
drag, startPoint x: 200, startPoint y: 274, endPoint x: 149, endPoint y: 258, distance: 53.4
click at [149, 258] on textarea "Deliver regular" at bounding box center [299, 295] width 390 height 88
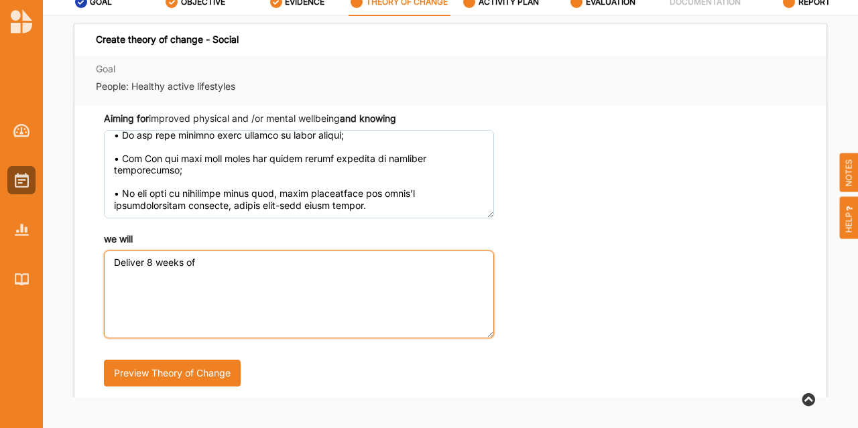
click at [153, 261] on textarea "Deliver 8 weeks of" at bounding box center [299, 295] width 390 height 88
click at [236, 266] on textarea "Deliver 10 weeks of" at bounding box center [299, 295] width 390 height 88
click at [154, 262] on textarea "Deliver 10 weeks of [MEDICAL_DATA] classes" at bounding box center [299, 295] width 390 height 88
click at [273, 263] on textarea "Deliver 8 weeks of [MEDICAL_DATA] classes" at bounding box center [299, 295] width 390 height 88
click at [198, 262] on textarea "Deliver 8 weeks of [MEDICAL_DATA] classes" at bounding box center [299, 295] width 390 height 88
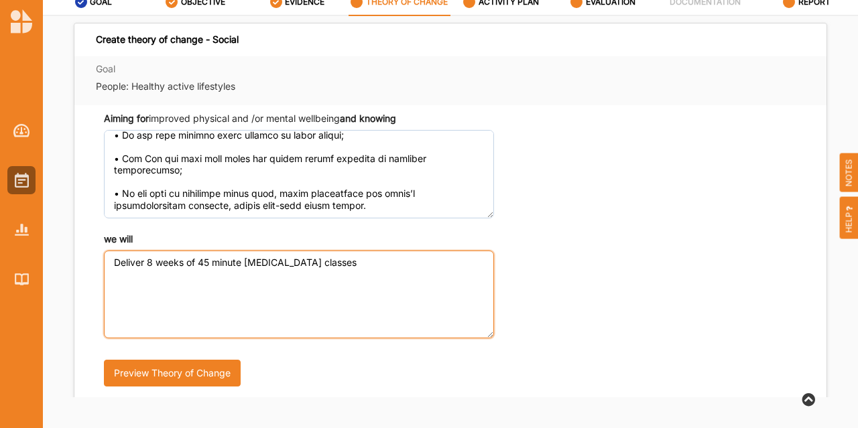
click at [322, 265] on textarea "Deliver 8 weeks of 45 minute [MEDICAL_DATA] classes" at bounding box center [299, 295] width 390 height 88
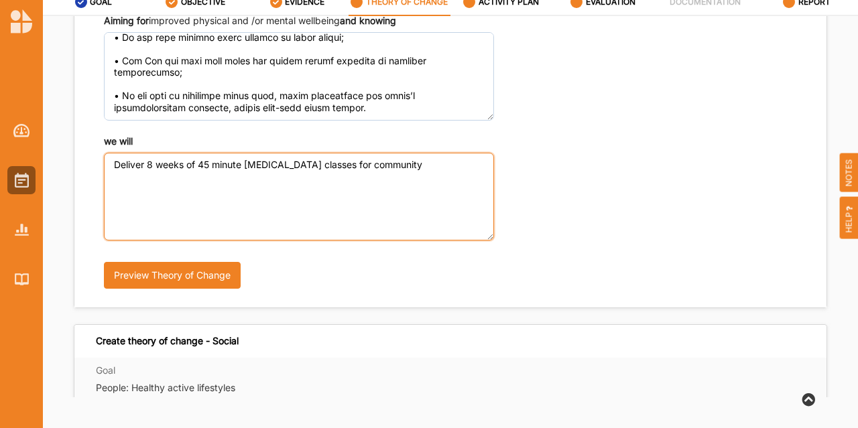
scroll to position [97, 0]
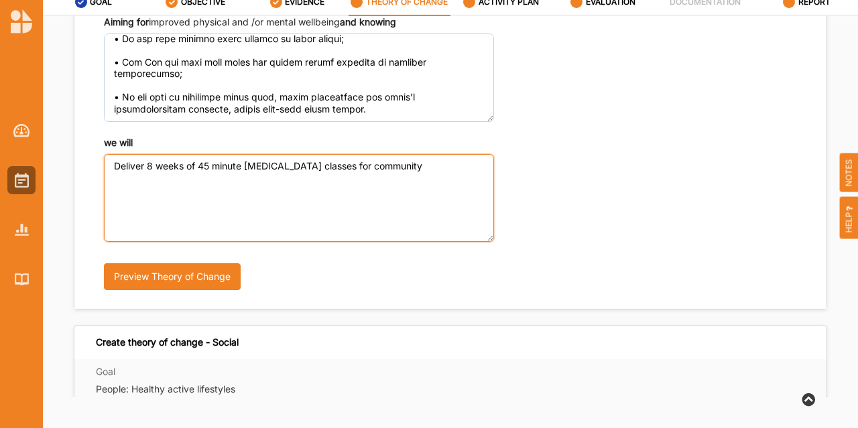
drag, startPoint x: 416, startPoint y: 192, endPoint x: 5, endPoint y: 176, distance: 410.6
click at [5, 176] on div "Takso email policy has been updated. To keep receiving emails, please verify yo…" at bounding box center [429, 172] width 858 height 514
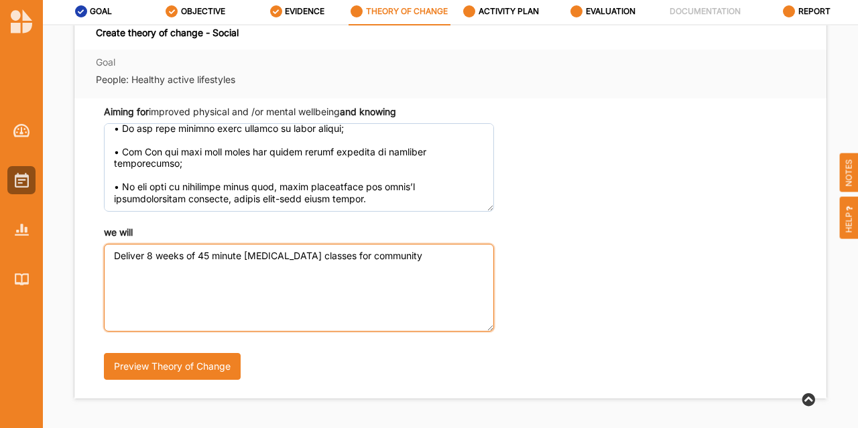
scroll to position [17, 0]
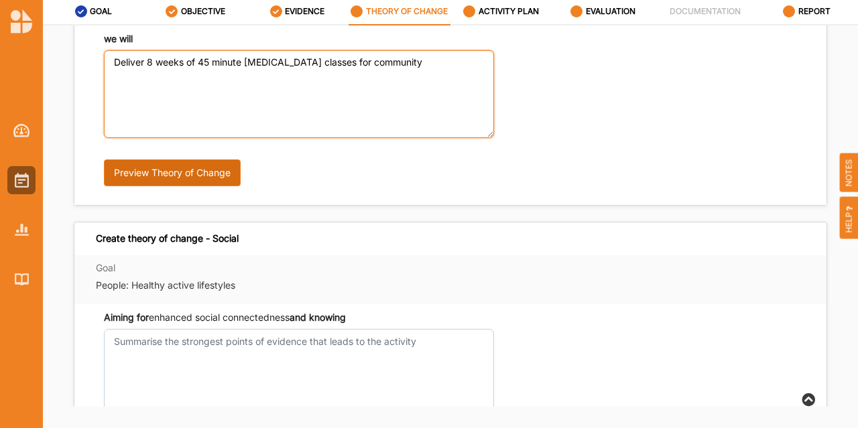
type textarea "Deliver 8 weeks of 45 minute [MEDICAL_DATA] classes for community"
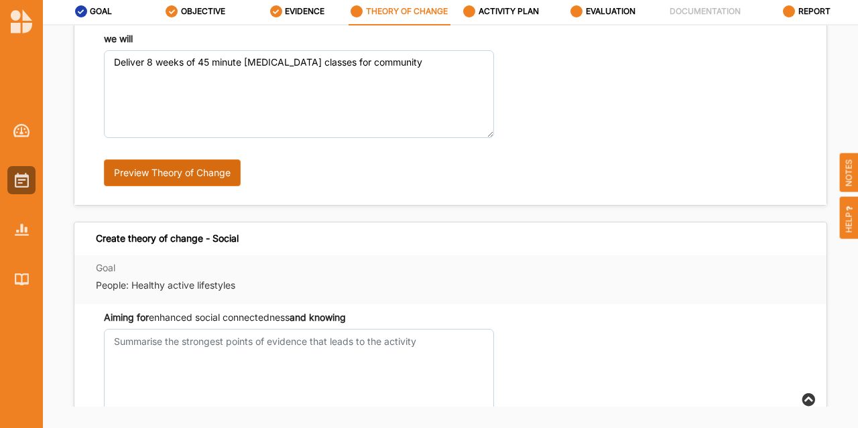
click at [200, 178] on button "Preview Theory of Change" at bounding box center [172, 173] width 137 height 27
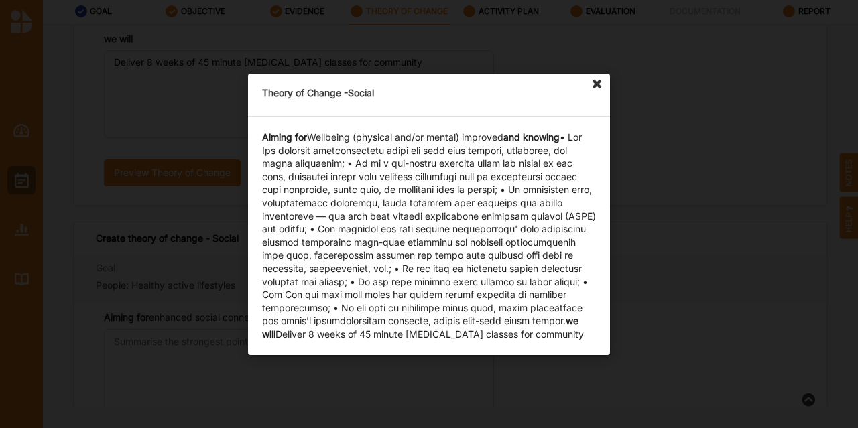
scroll to position [85, 0]
click at [593, 84] on icon at bounding box center [597, 84] width 21 height 21
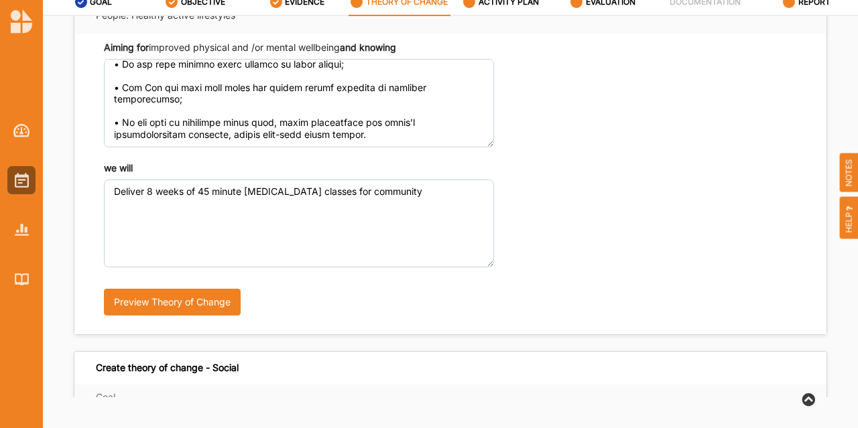
scroll to position [36, 0]
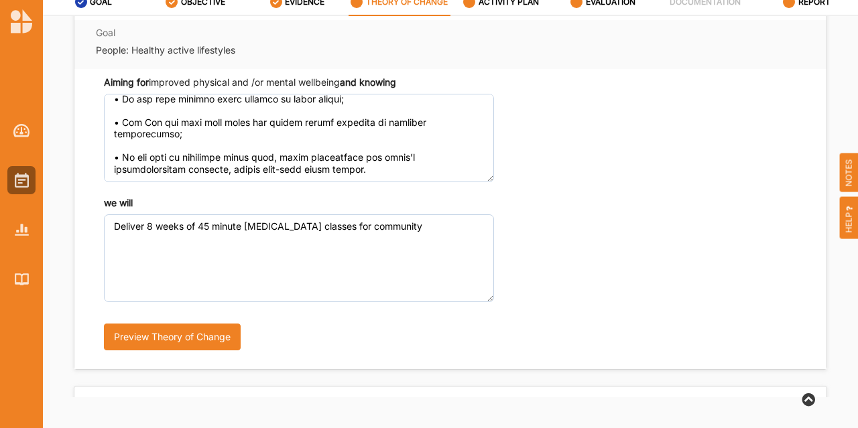
click at [799, 137] on div "Aiming for improved physical and /or mental wellbeing and knowing we will Deliv…" at bounding box center [450, 219] width 752 height 300
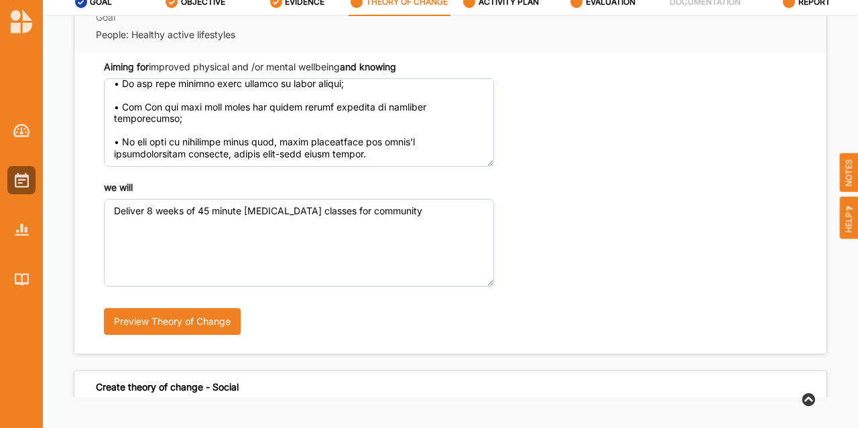
scroll to position [0, 0]
